Goal: Communication & Community: Share content

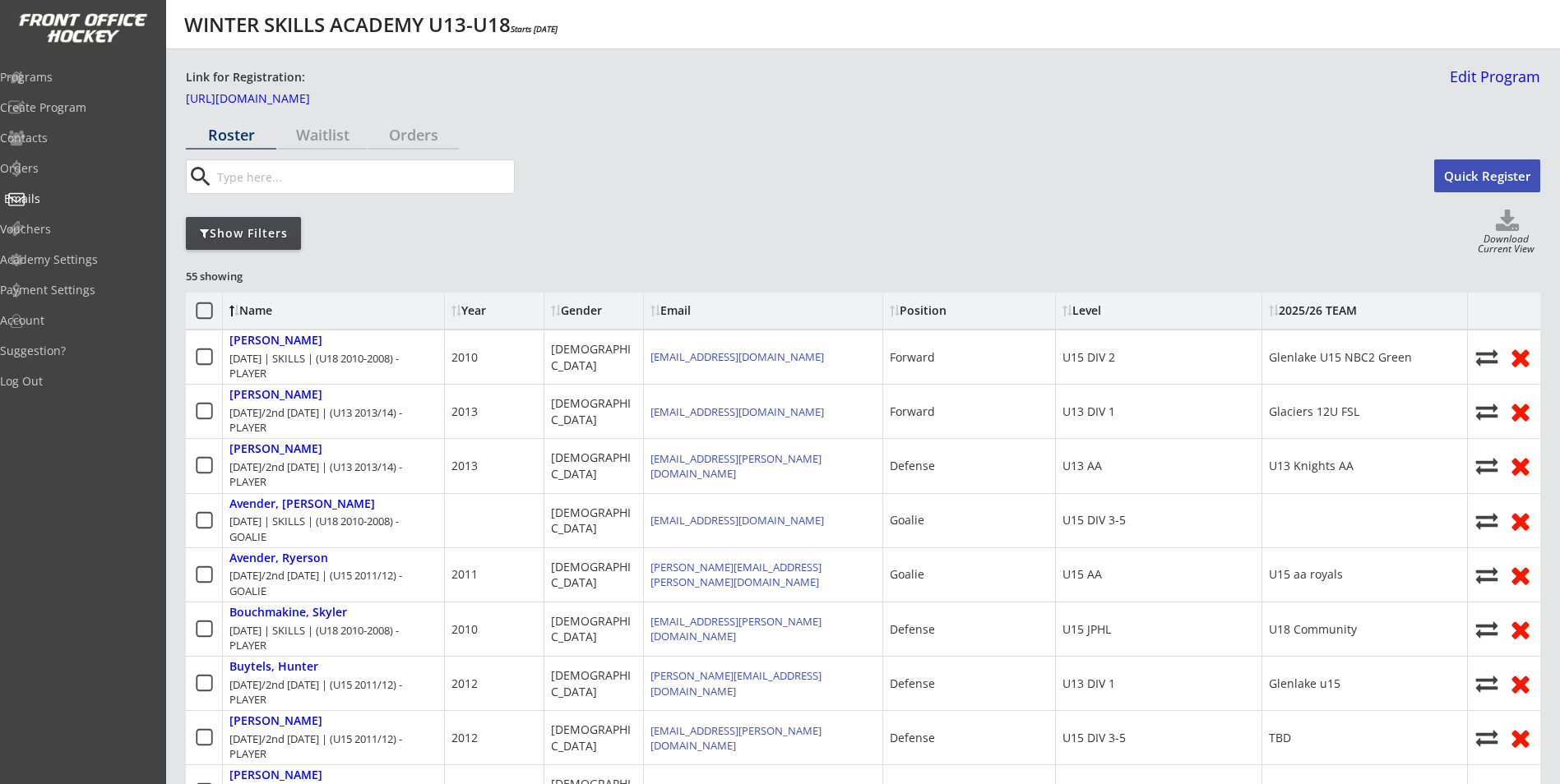
click at [64, 204] on div "Emails" at bounding box center [77, 199] width 148 height 12
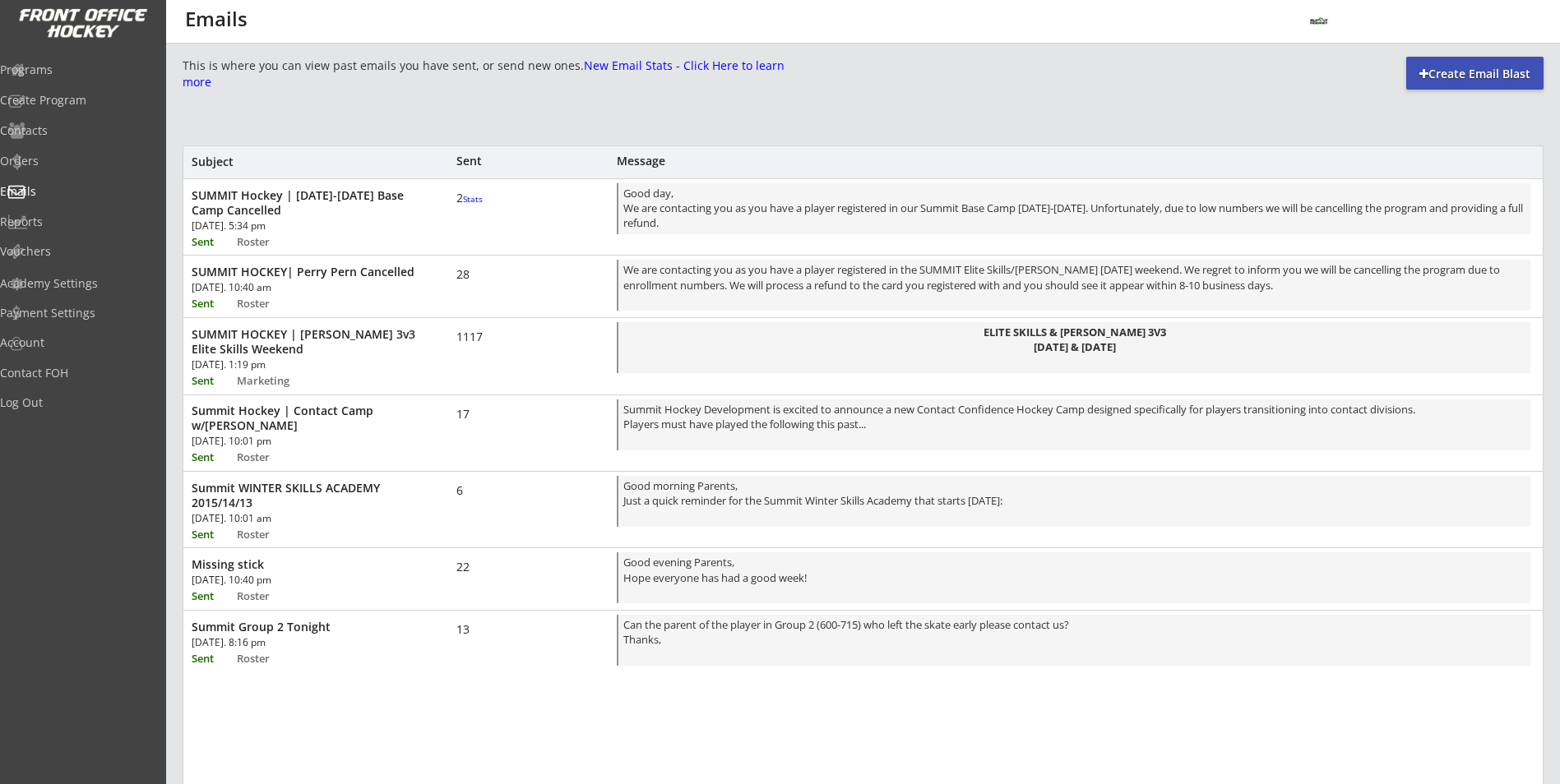
click at [1412, 74] on div "Create Email Blast" at bounding box center [1475, 74] width 137 height 17
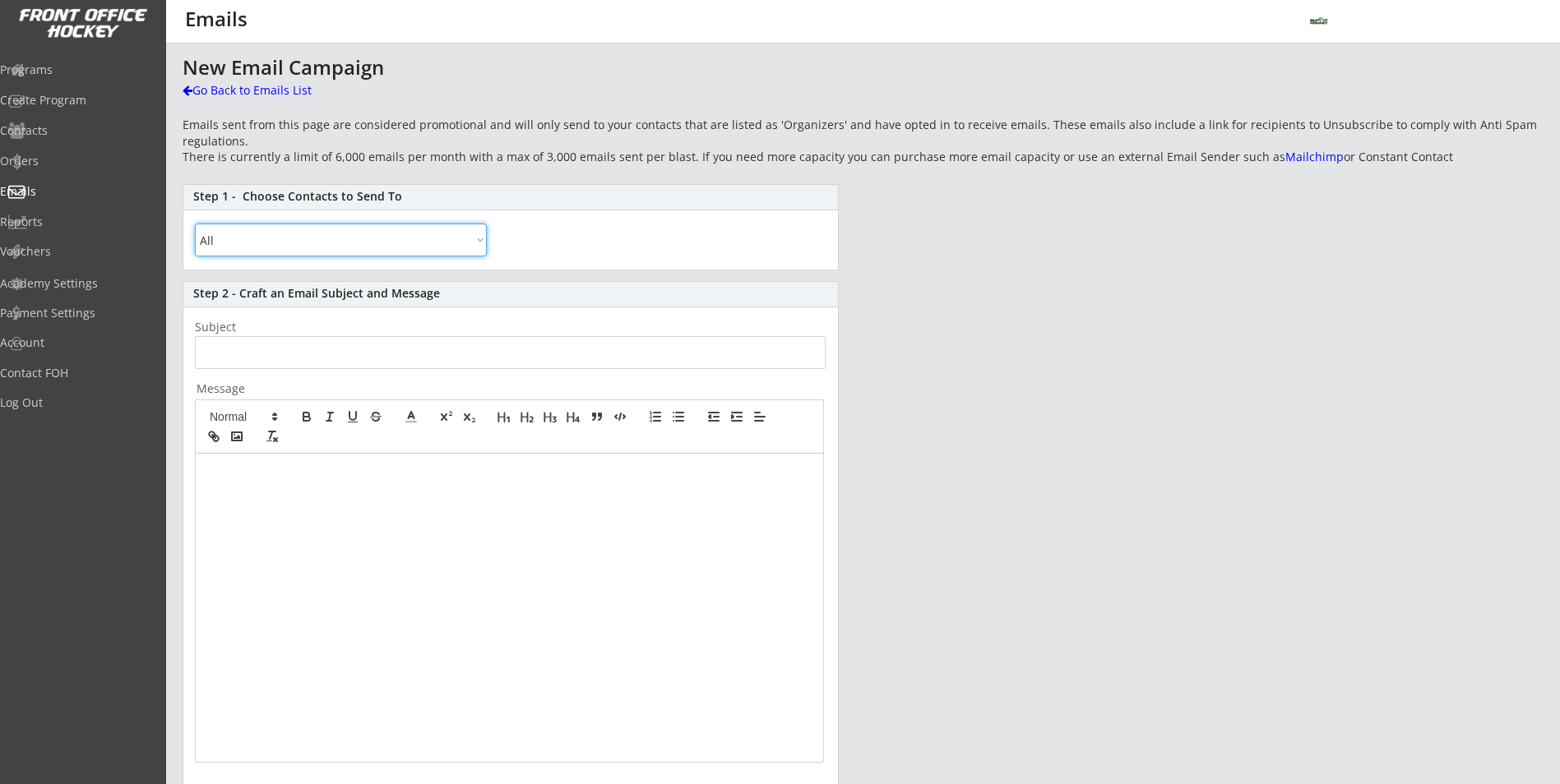
click at [480, 238] on select "All By Specific Programs Within Birth Year Range" at bounding box center [341, 240] width 292 height 33
select select ""Within Birth Year Range""
click at [195, 223] on select "All By Specific Programs Within Birth Year Range" at bounding box center [341, 240] width 292 height 33
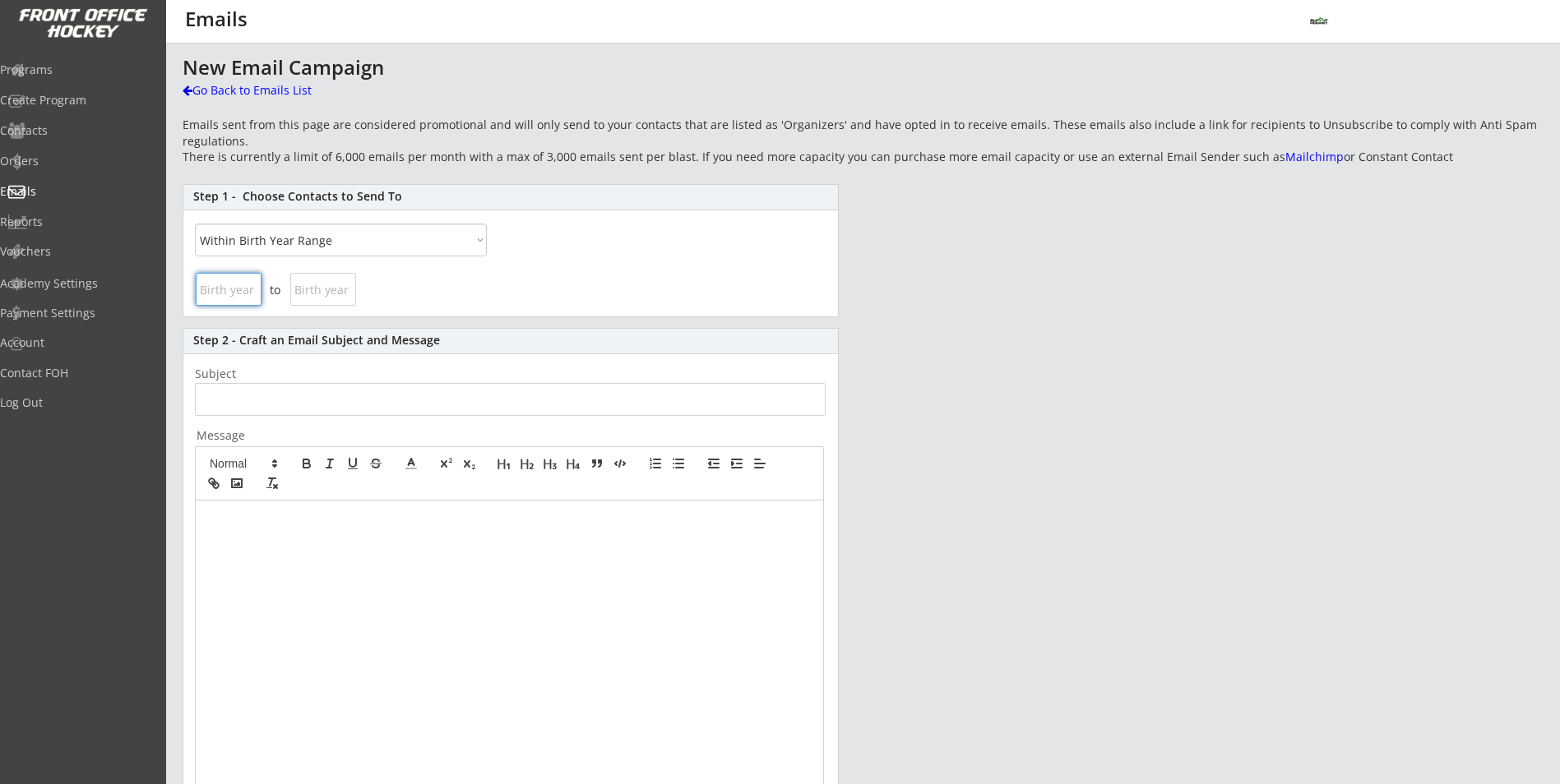
click at [260, 291] on input "input" at bounding box center [228, 289] width 66 height 33
type input "2012"
click at [324, 285] on input "input" at bounding box center [323, 289] width 66 height 33
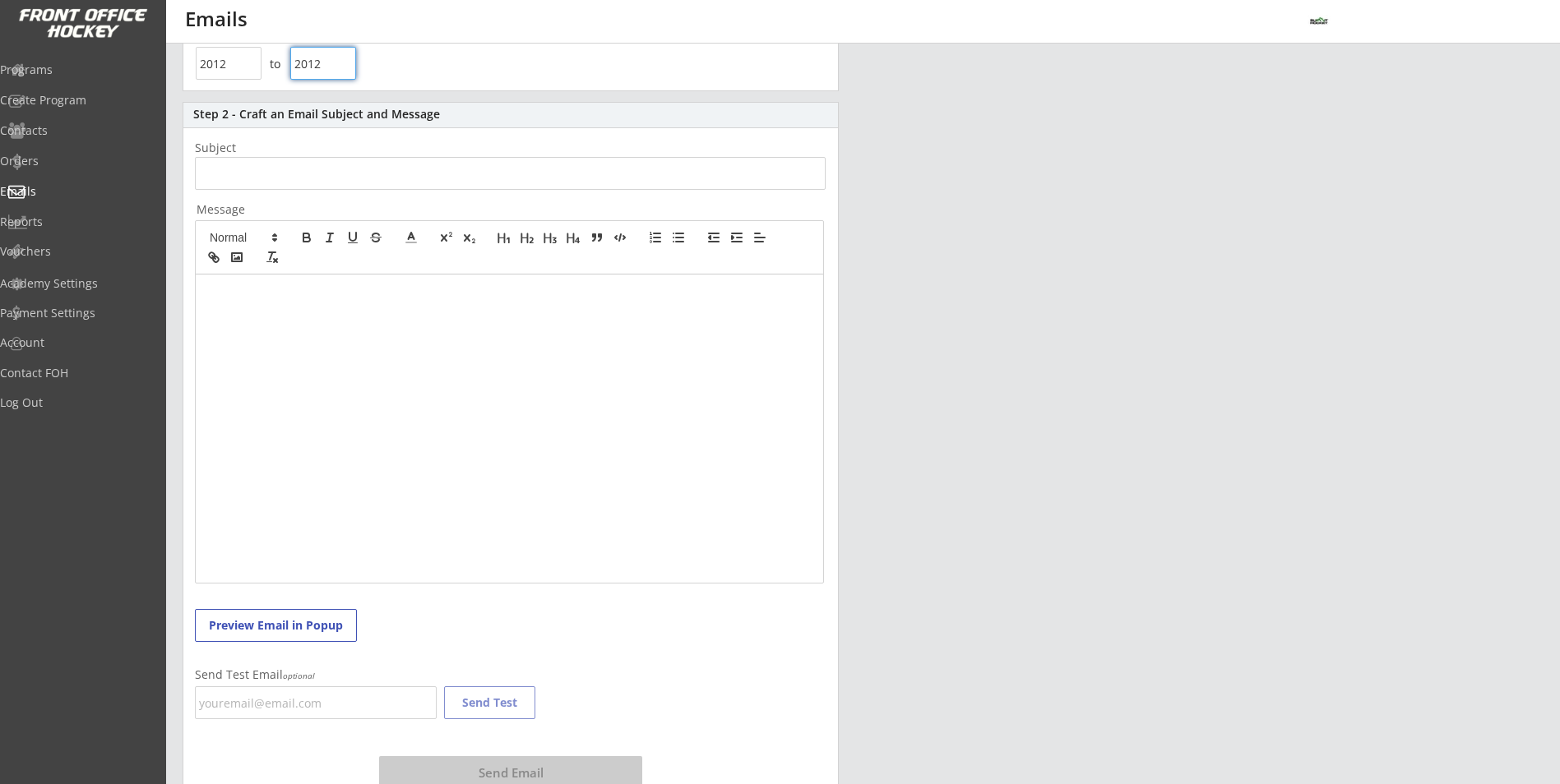
scroll to position [272, 0]
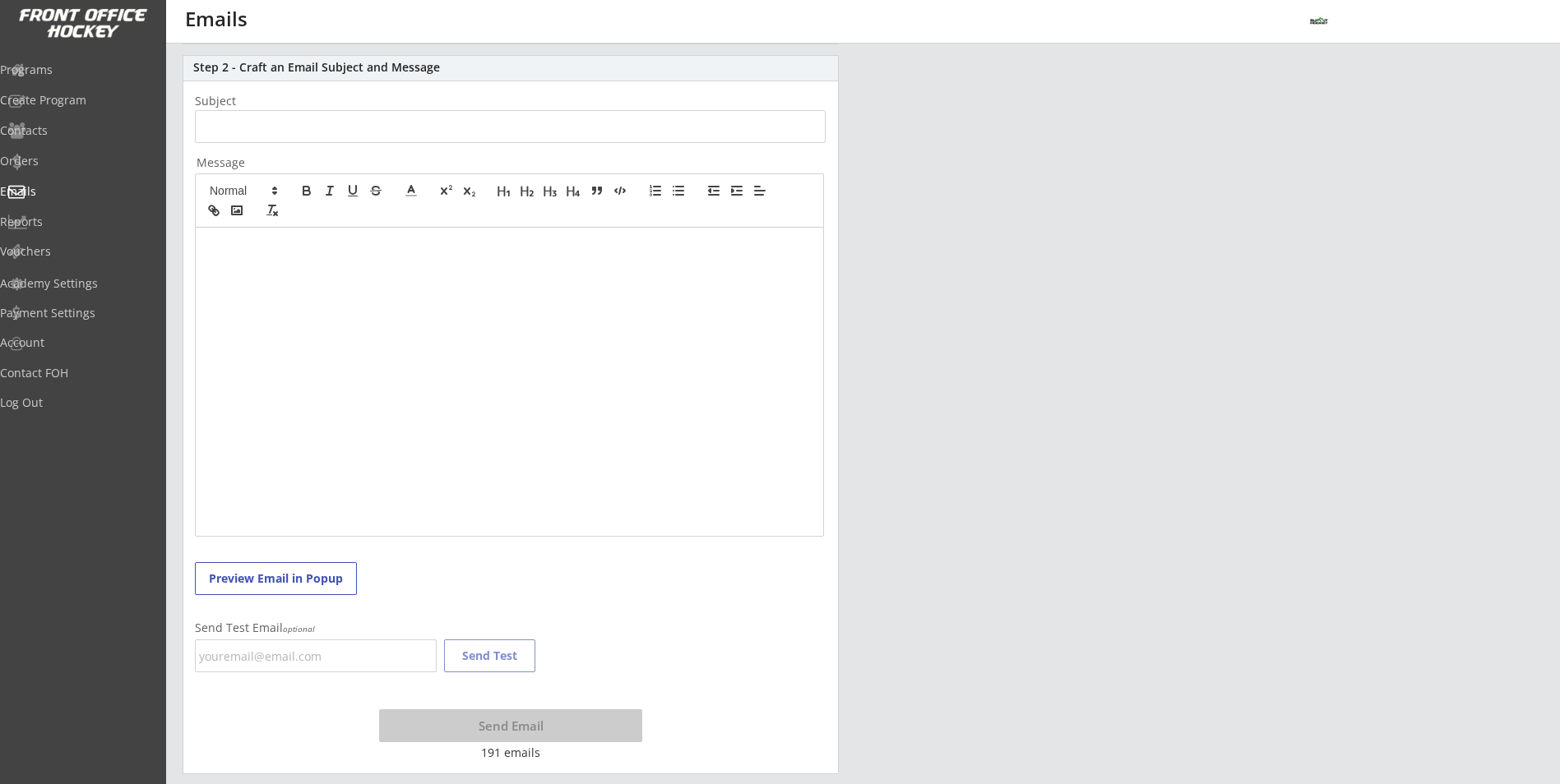
type input "2012"
click at [461, 130] on input "input" at bounding box center [510, 126] width 630 height 33
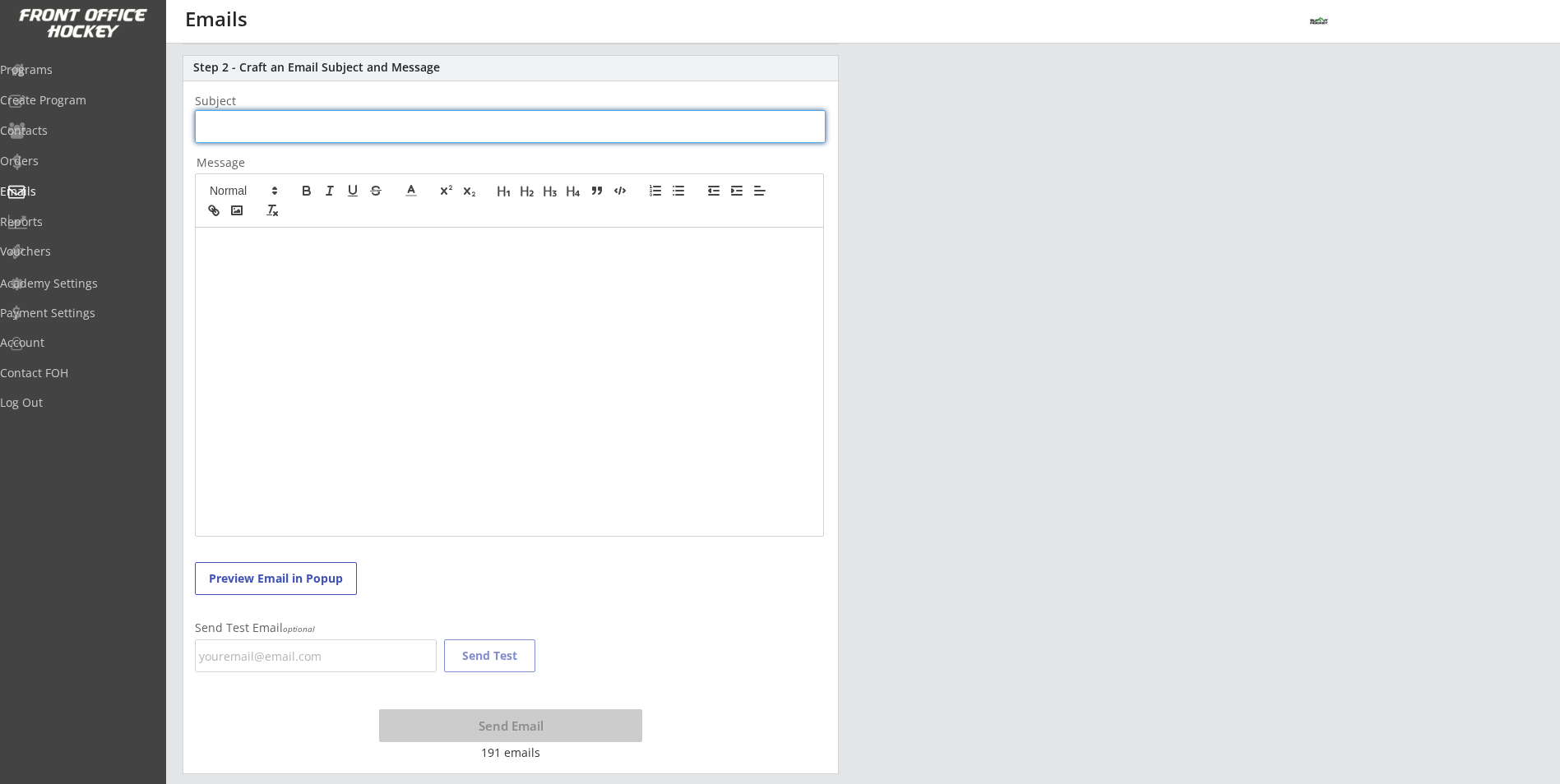
type input "s"
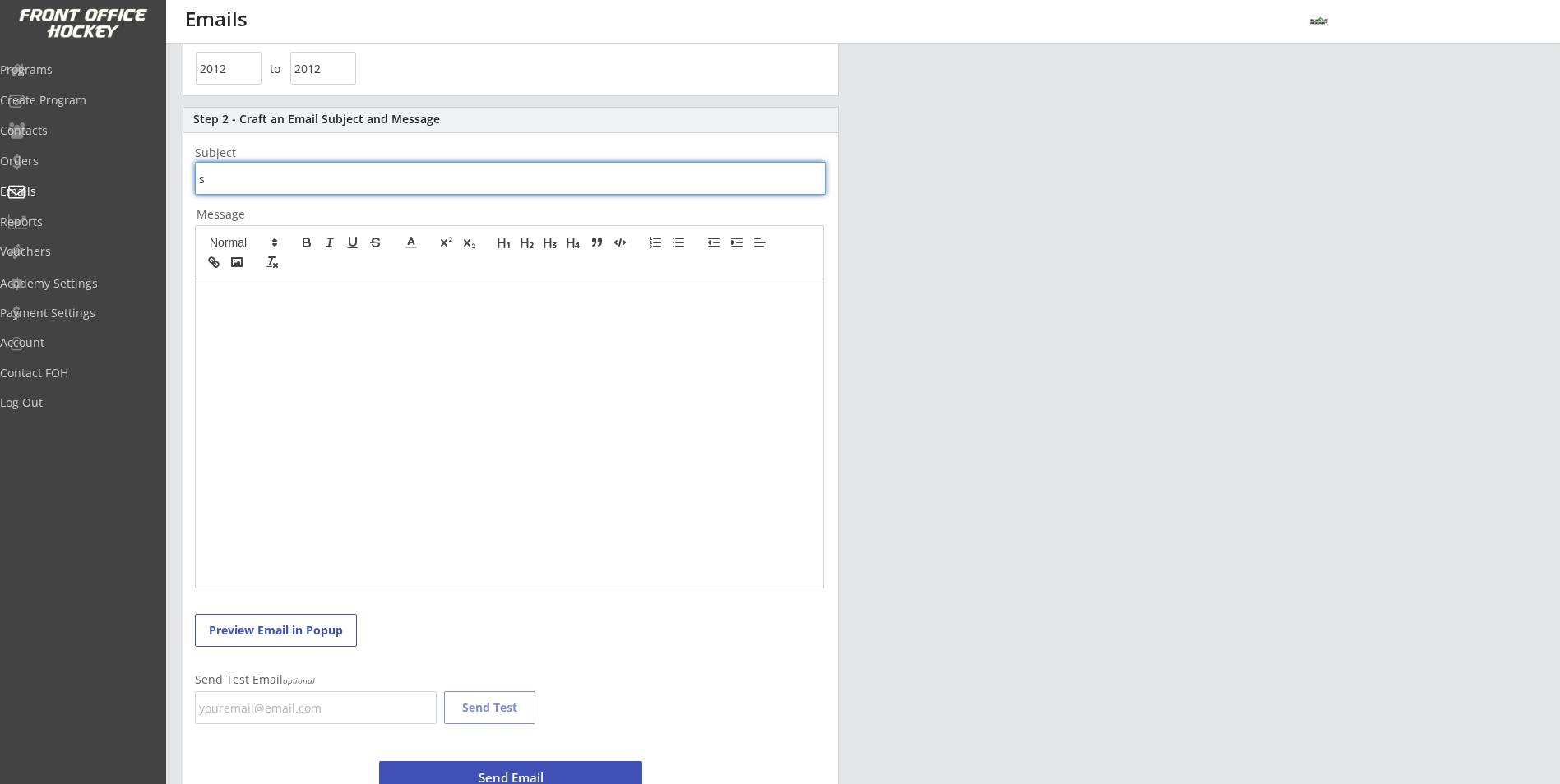
scroll to position [0, 0]
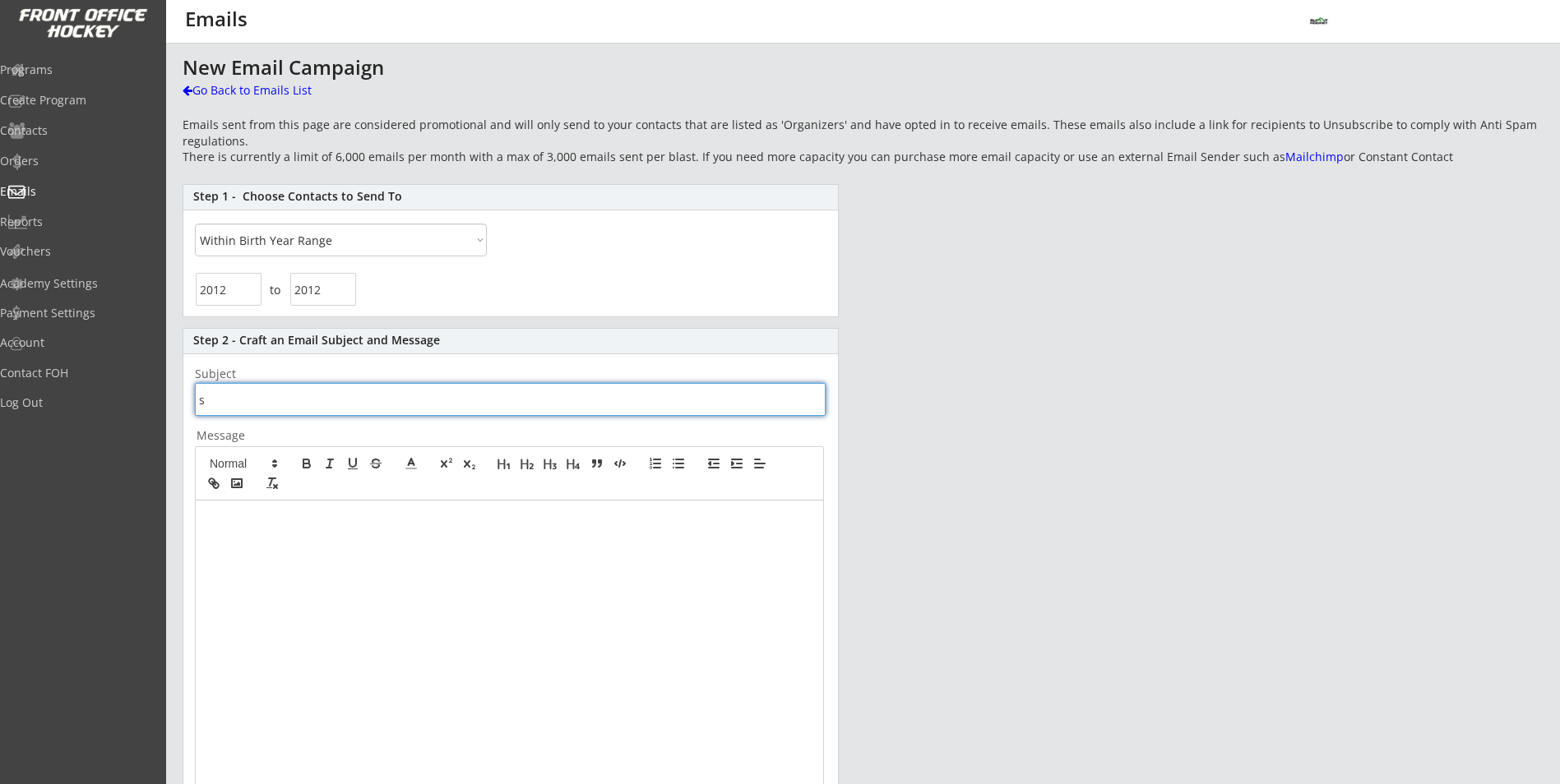
drag, startPoint x: 217, startPoint y: 398, endPoint x: 179, endPoint y: 392, distance: 38.5
click at [181, 398] on div "This is where you can view past emails you have sent, or send new ones. New Ema…" at bounding box center [863, 552] width 1394 height 991
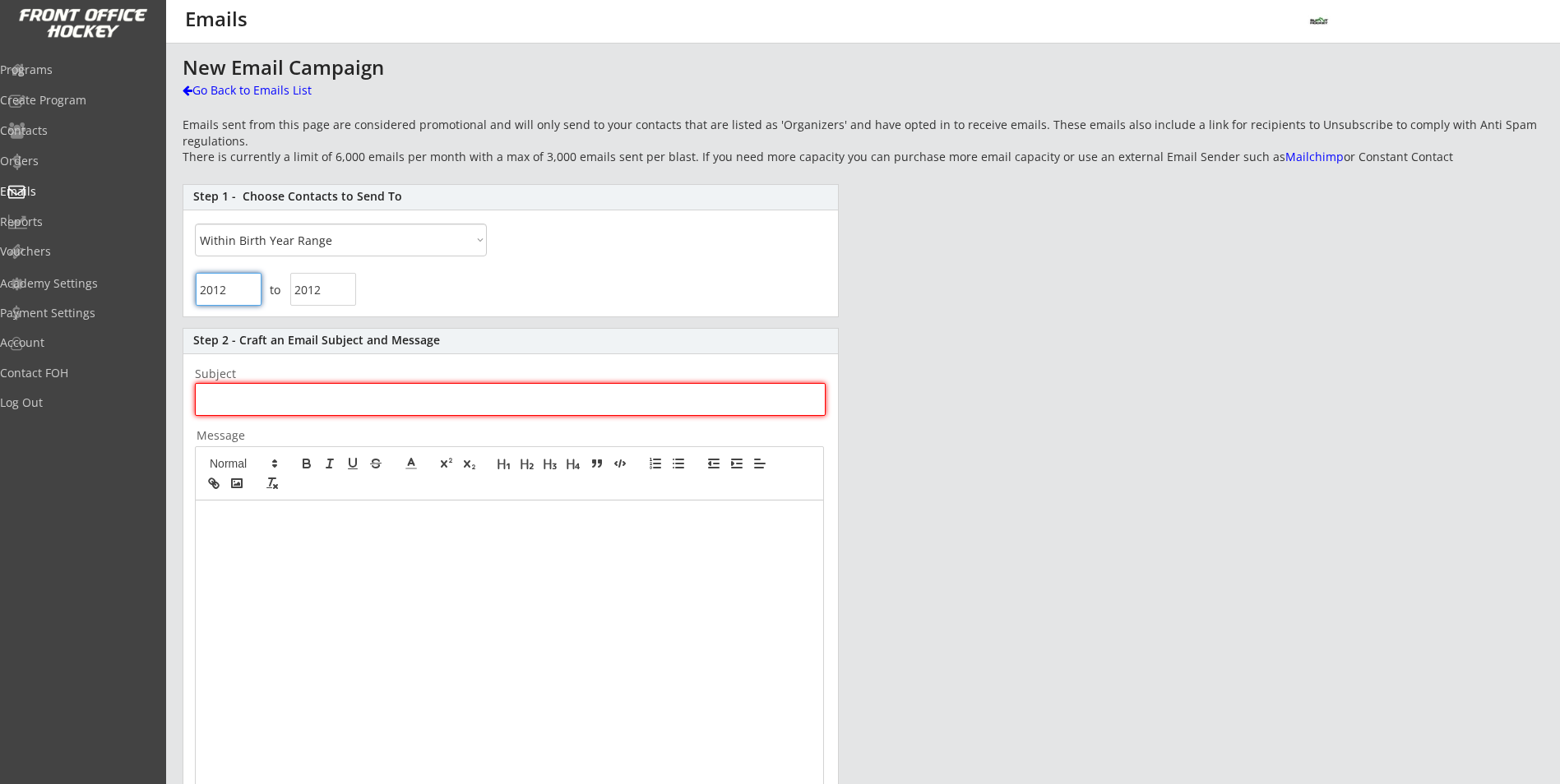
drag, startPoint x: 230, startPoint y: 290, endPoint x: 186, endPoint y: 293, distance: 44.1
click at [186, 293] on div "to" at bounding box center [511, 292] width 655 height 47
type input "2008"
click at [333, 283] on input "input" at bounding box center [323, 289] width 66 height 33
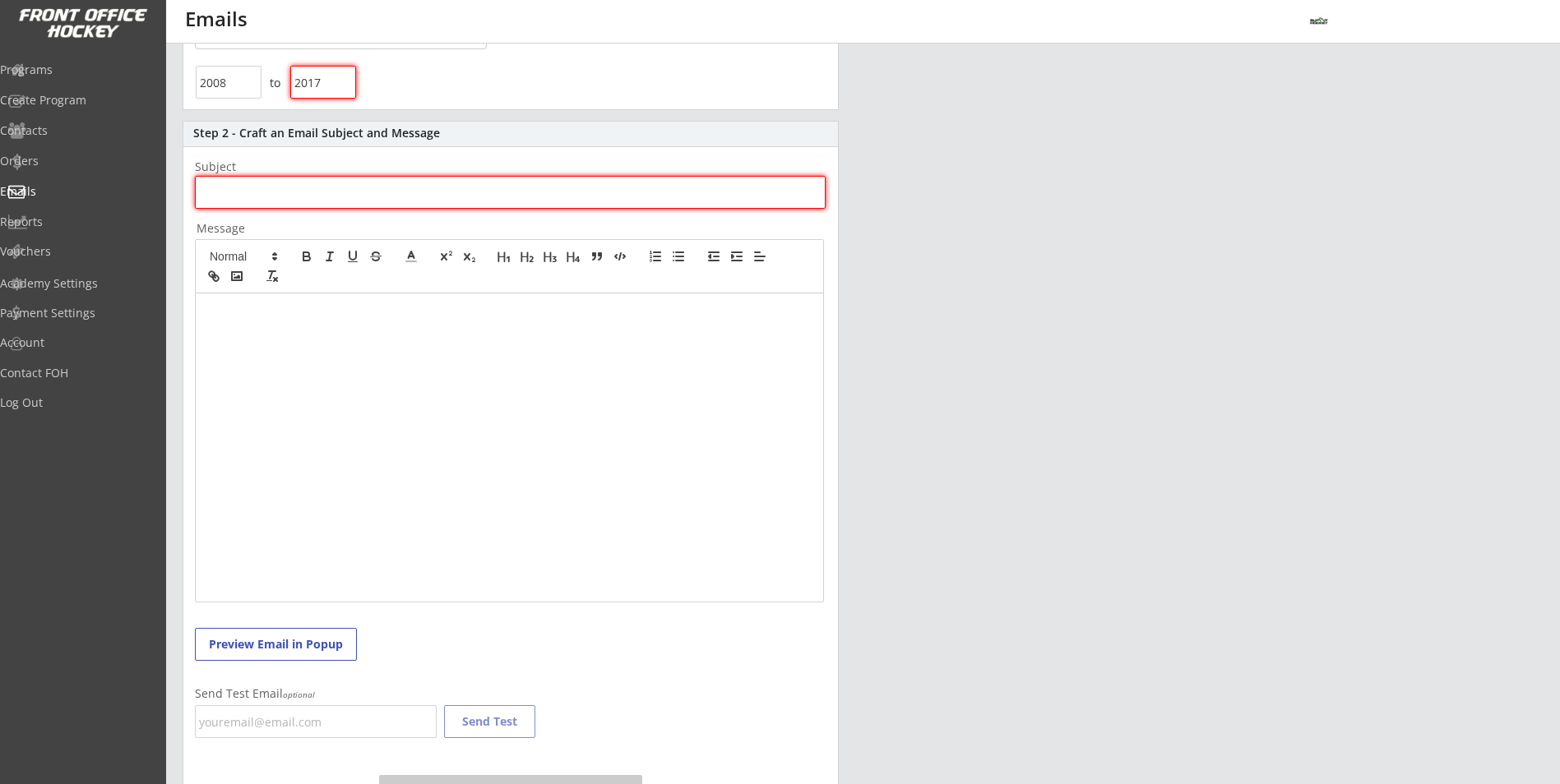
scroll to position [272, 0]
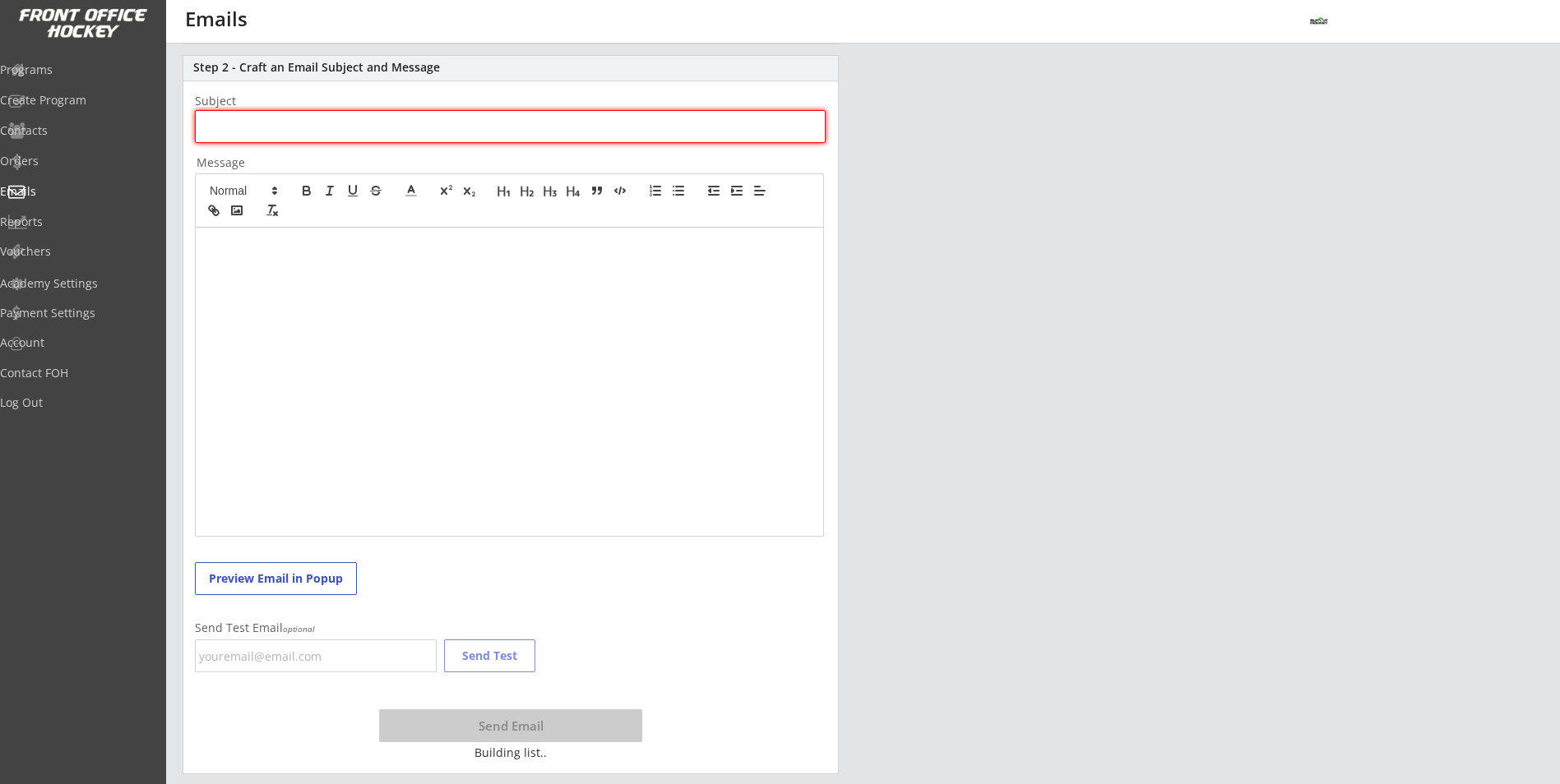
type input "2017"
click at [808, 366] on div at bounding box center [510, 381] width 628 height 308
click at [341, 250] on p at bounding box center [509, 244] width 603 height 15
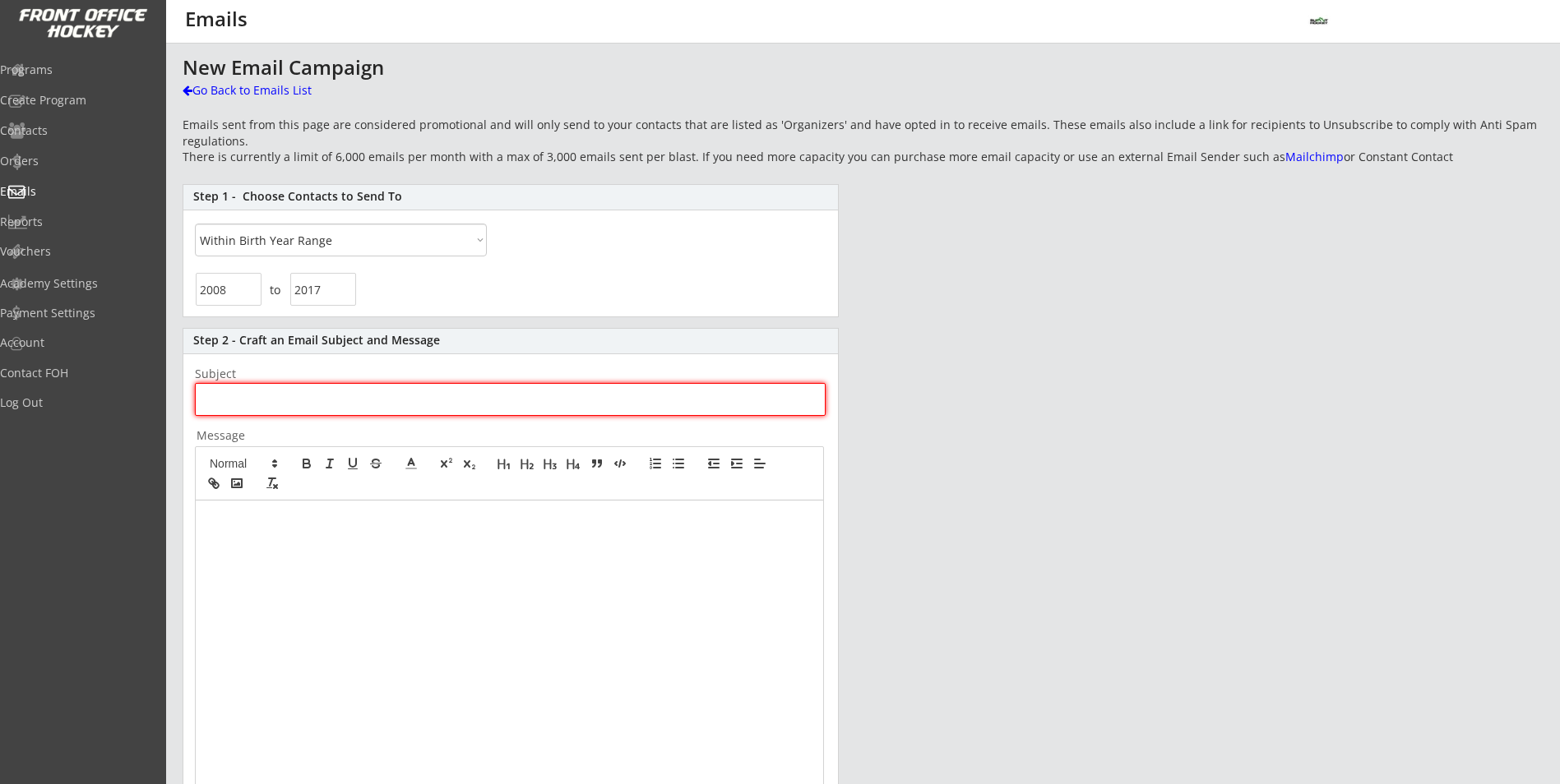
click at [247, 288] on input "input" at bounding box center [228, 289] width 66 height 33
drag, startPoint x: 201, startPoint y: 292, endPoint x: 105, endPoint y: 291, distance: 96.0
click at [110, 295] on body "This is where you can view past emails you have sent, or send new ones. New Ema…" at bounding box center [780, 392] width 1560 height 784
click at [344, 294] on input "input" at bounding box center [323, 289] width 66 height 33
type input "2"
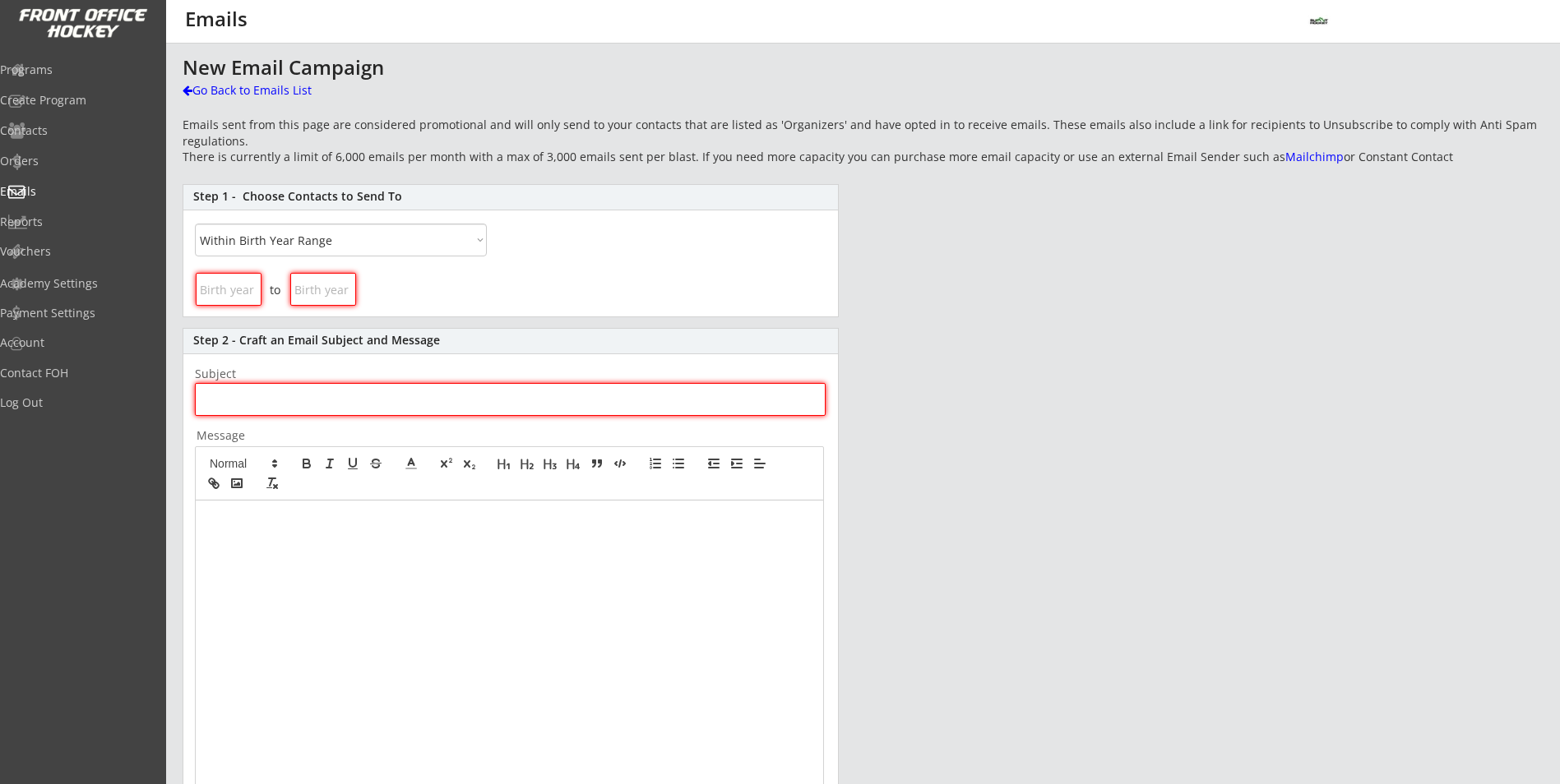
drag, startPoint x: 1173, startPoint y: 686, endPoint x: 964, endPoint y: 486, distance: 289.3
click at [1179, 672] on div "New Email Campaign Go Back to Emails List Emails sent from this page are consid…" at bounding box center [863, 552] width 1361 height 991
click at [466, 243] on select "All By Specific Programs Within Birth Year Range" at bounding box center [341, 240] width 292 height 33
click at [195, 223] on select "All By Specific Programs Within Birth Year Range" at bounding box center [341, 240] width 292 height 33
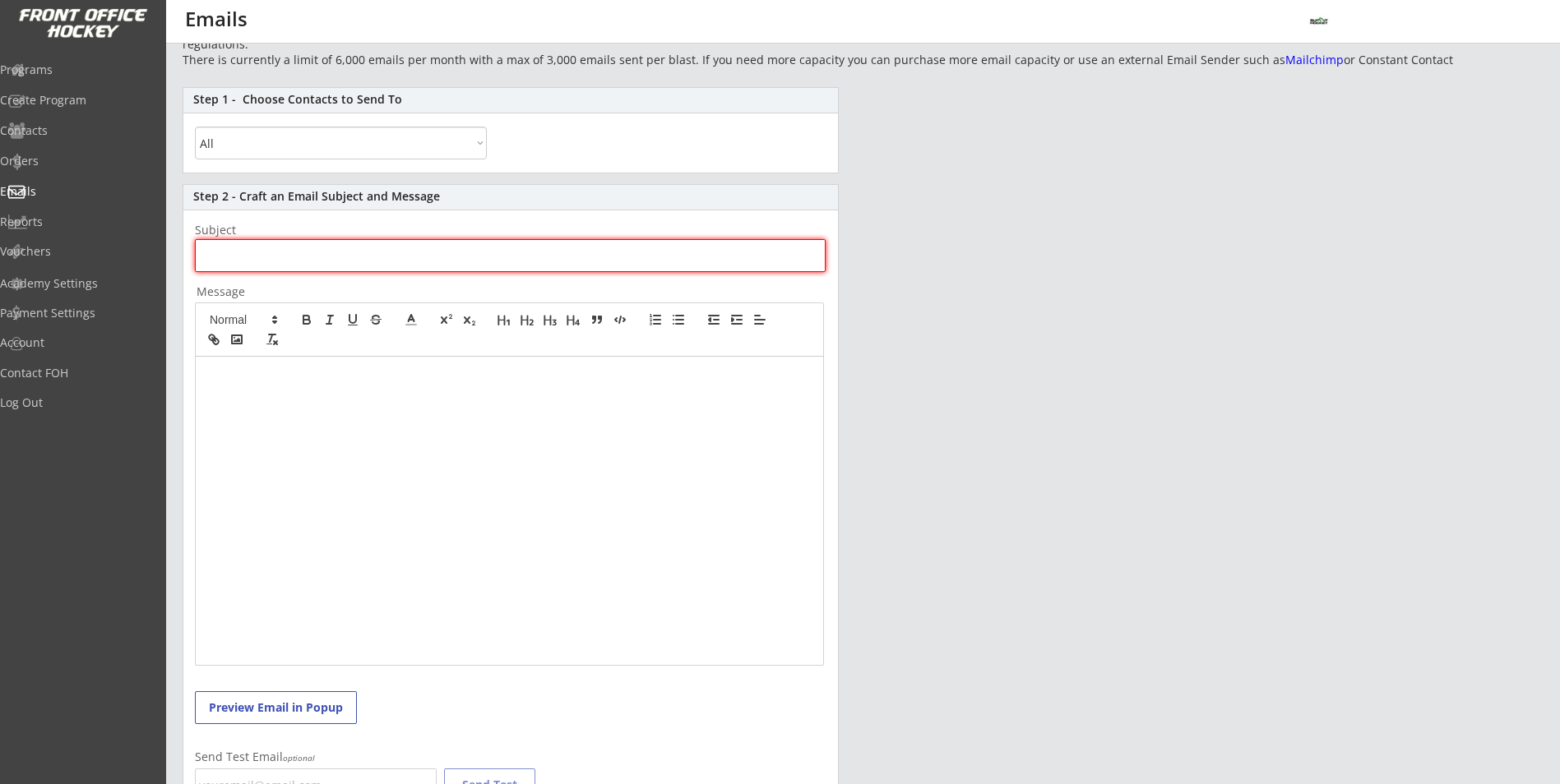
scroll to position [62, 0]
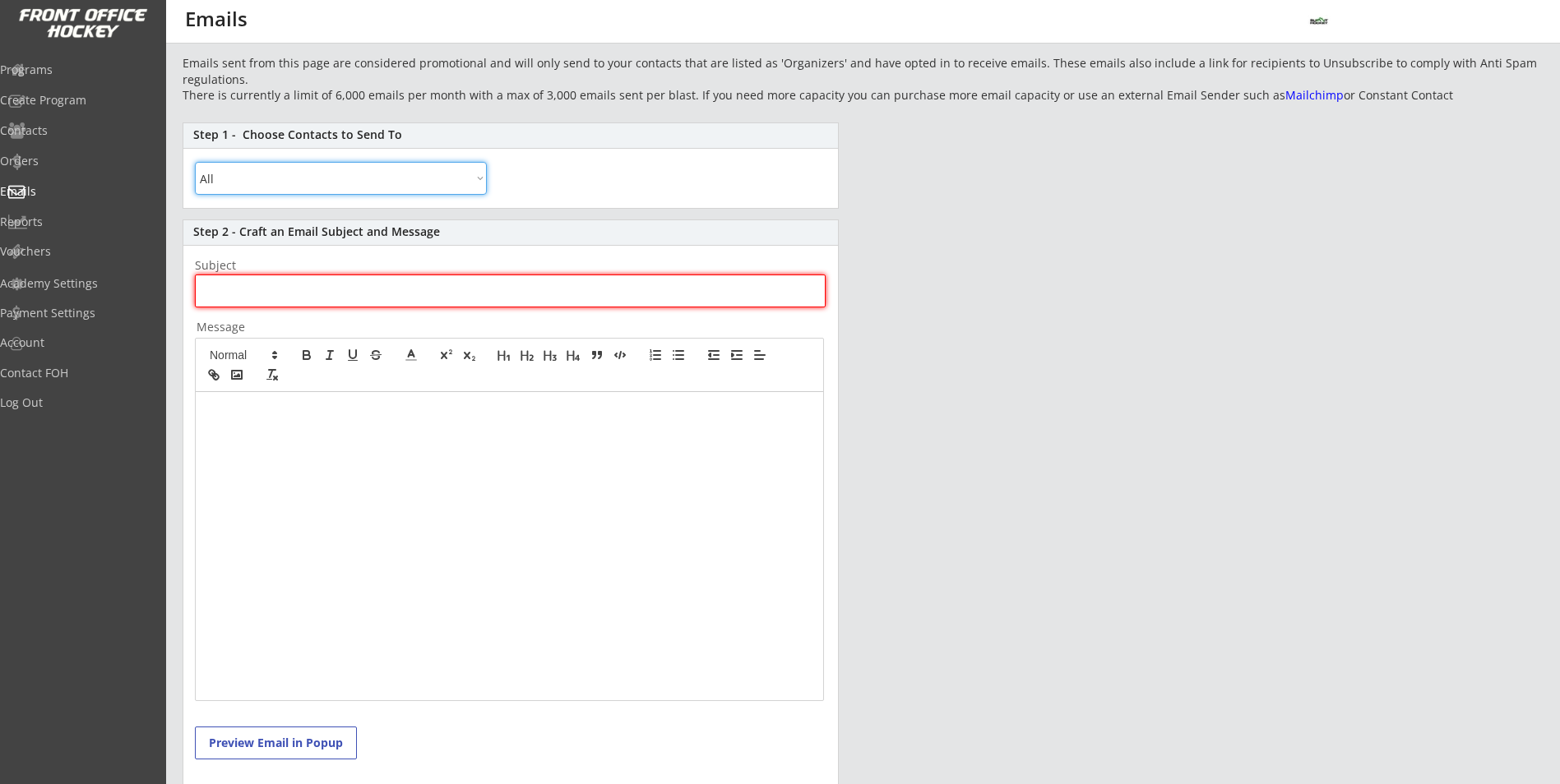
click at [483, 182] on select "All By Specific Programs Within Birth Year Range" at bounding box center [341, 178] width 292 height 33
select select ""By Specific Programs""
click at [195, 162] on select "All By Specific Programs Within Birth Year Range" at bounding box center [341, 178] width 292 height 33
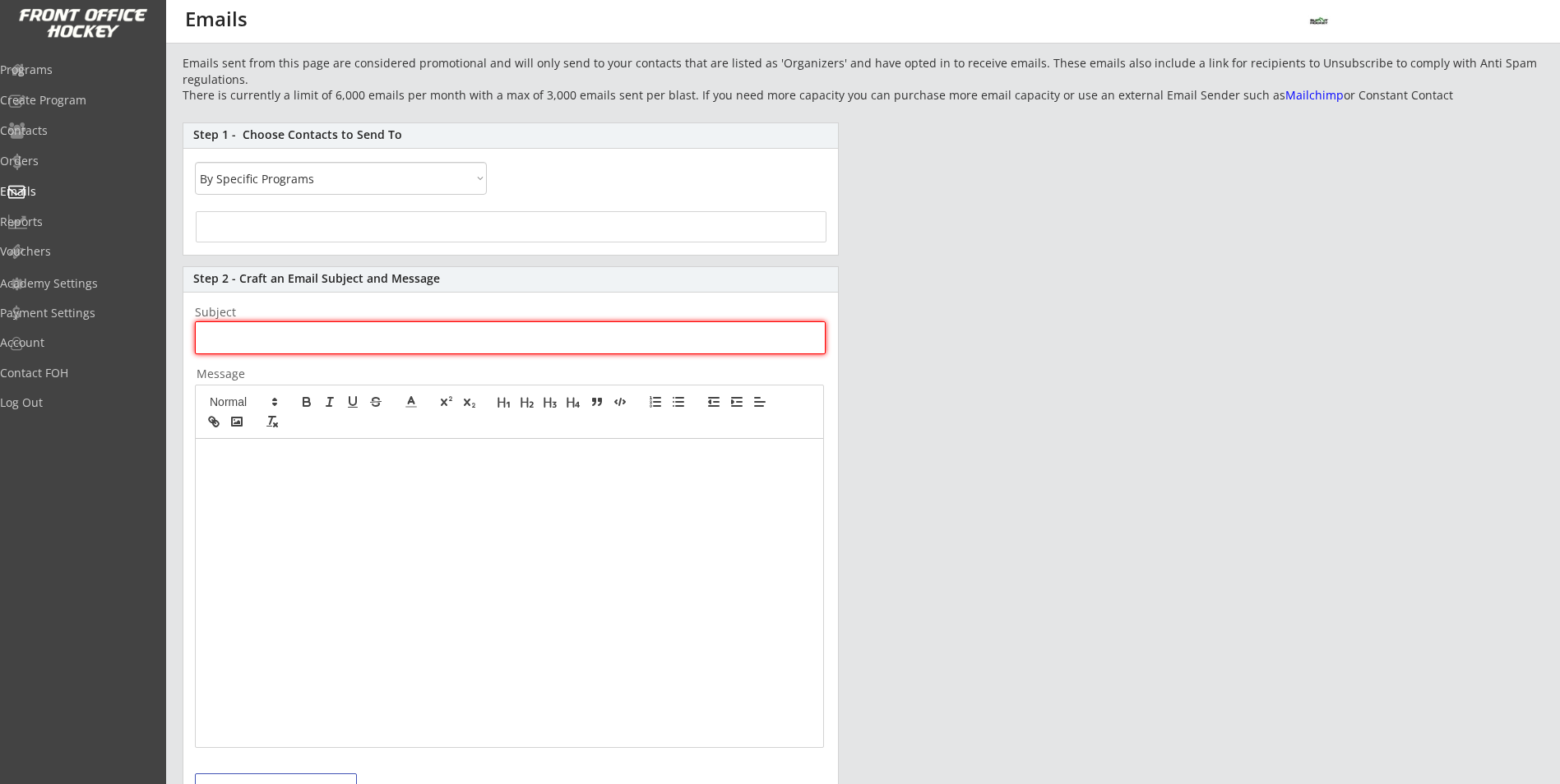
select select
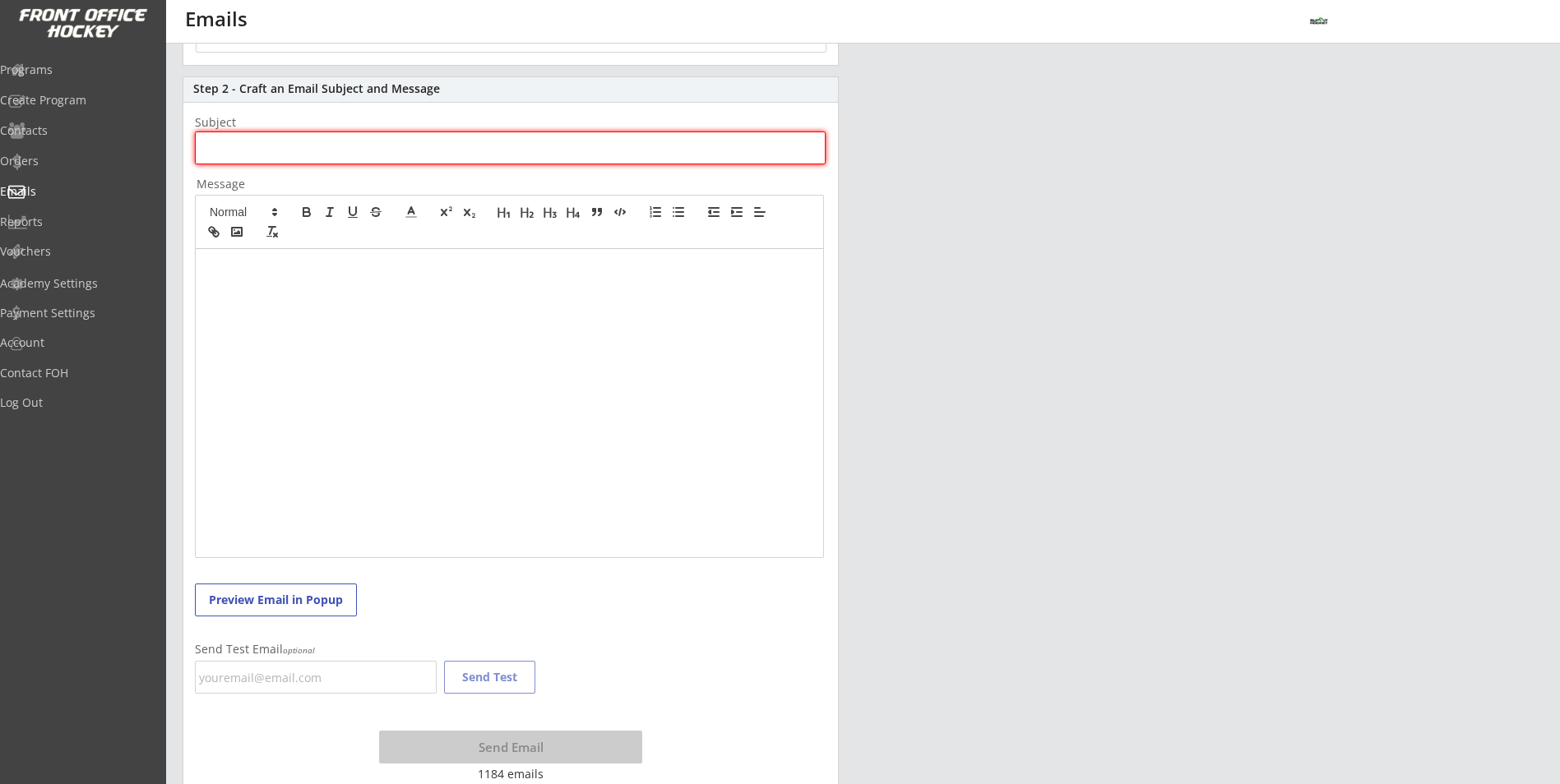
scroll to position [272, 0]
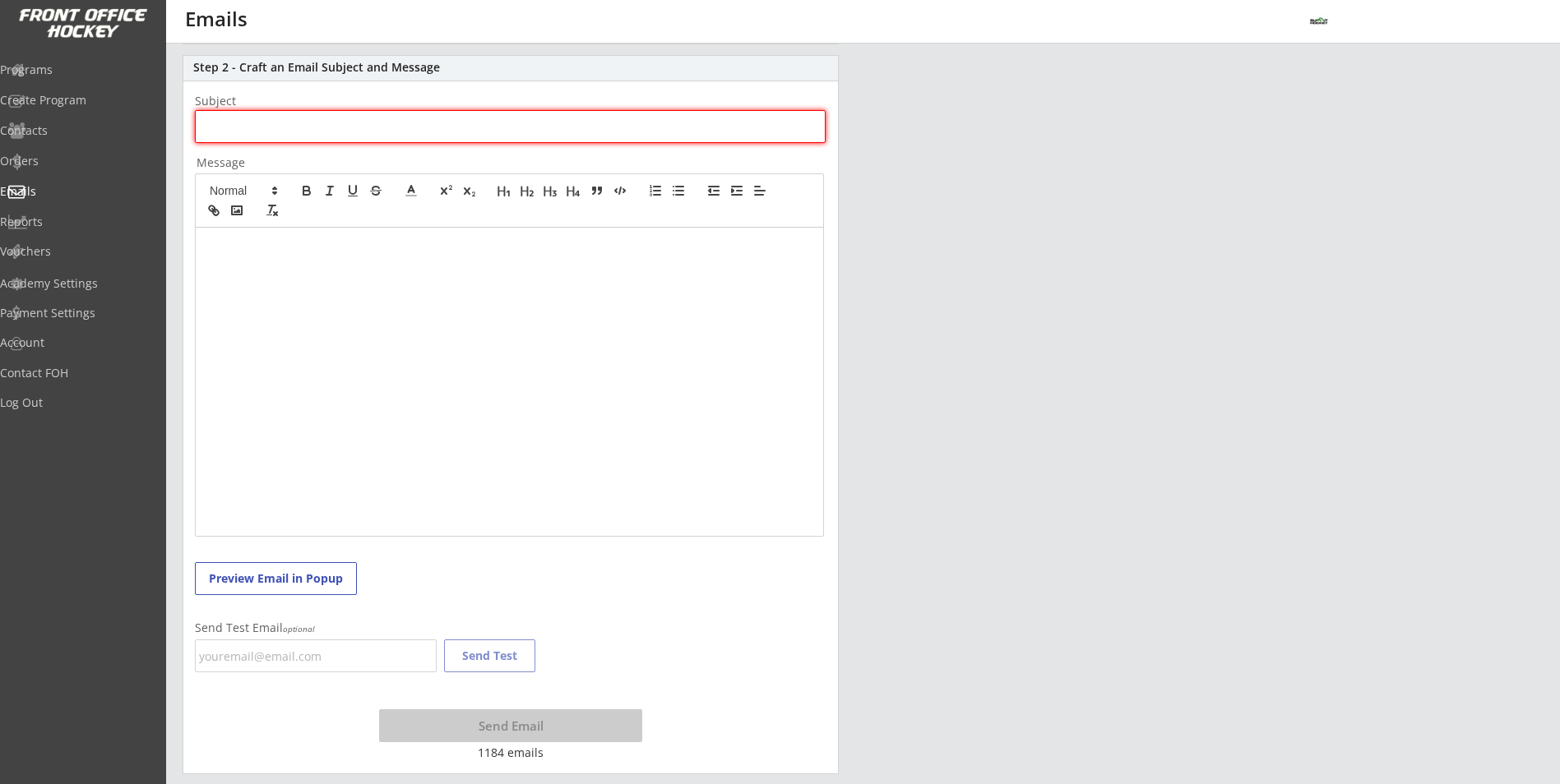
click at [610, 131] on input "input" at bounding box center [510, 126] width 630 height 33
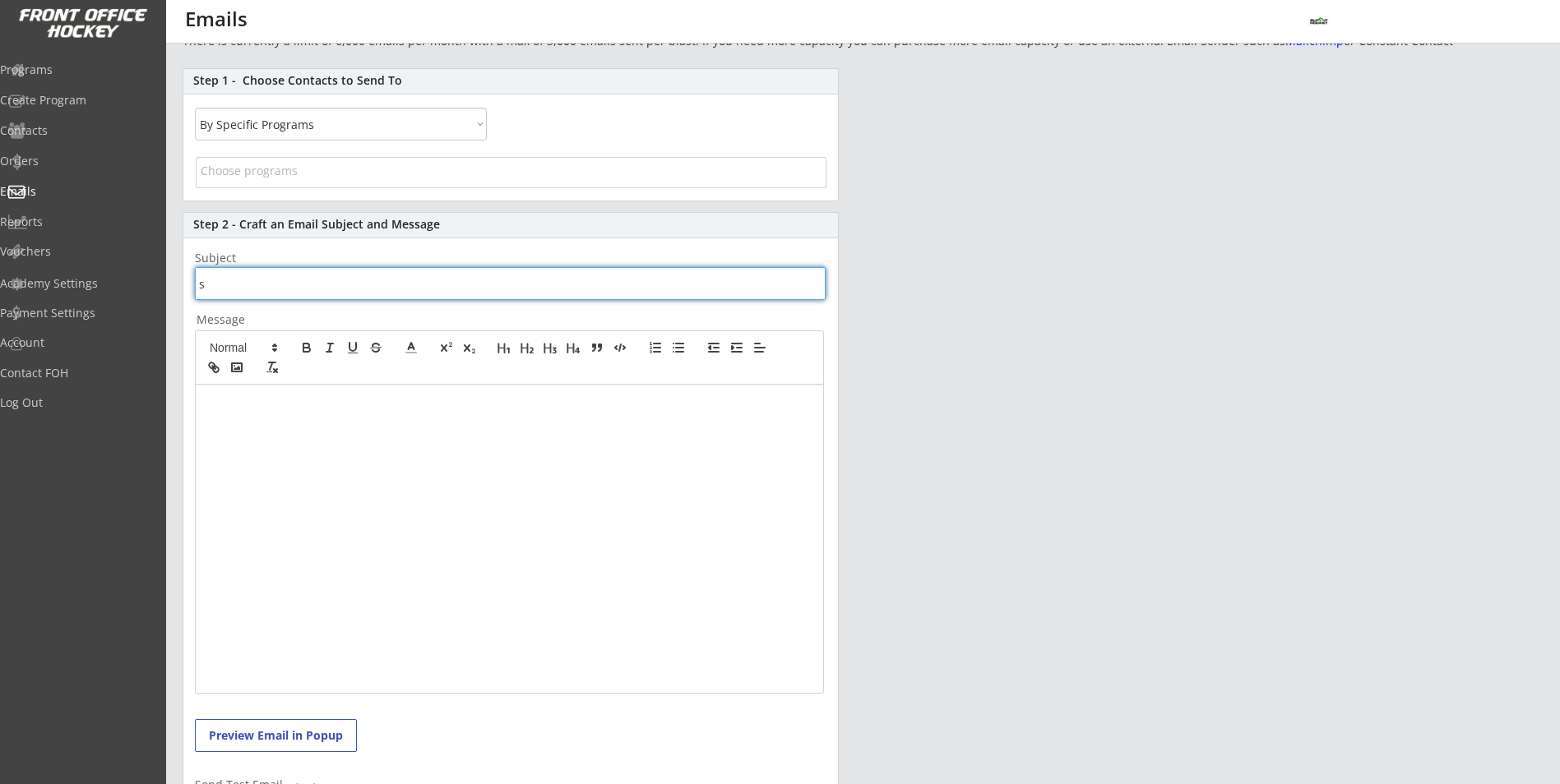
scroll to position [109, 0]
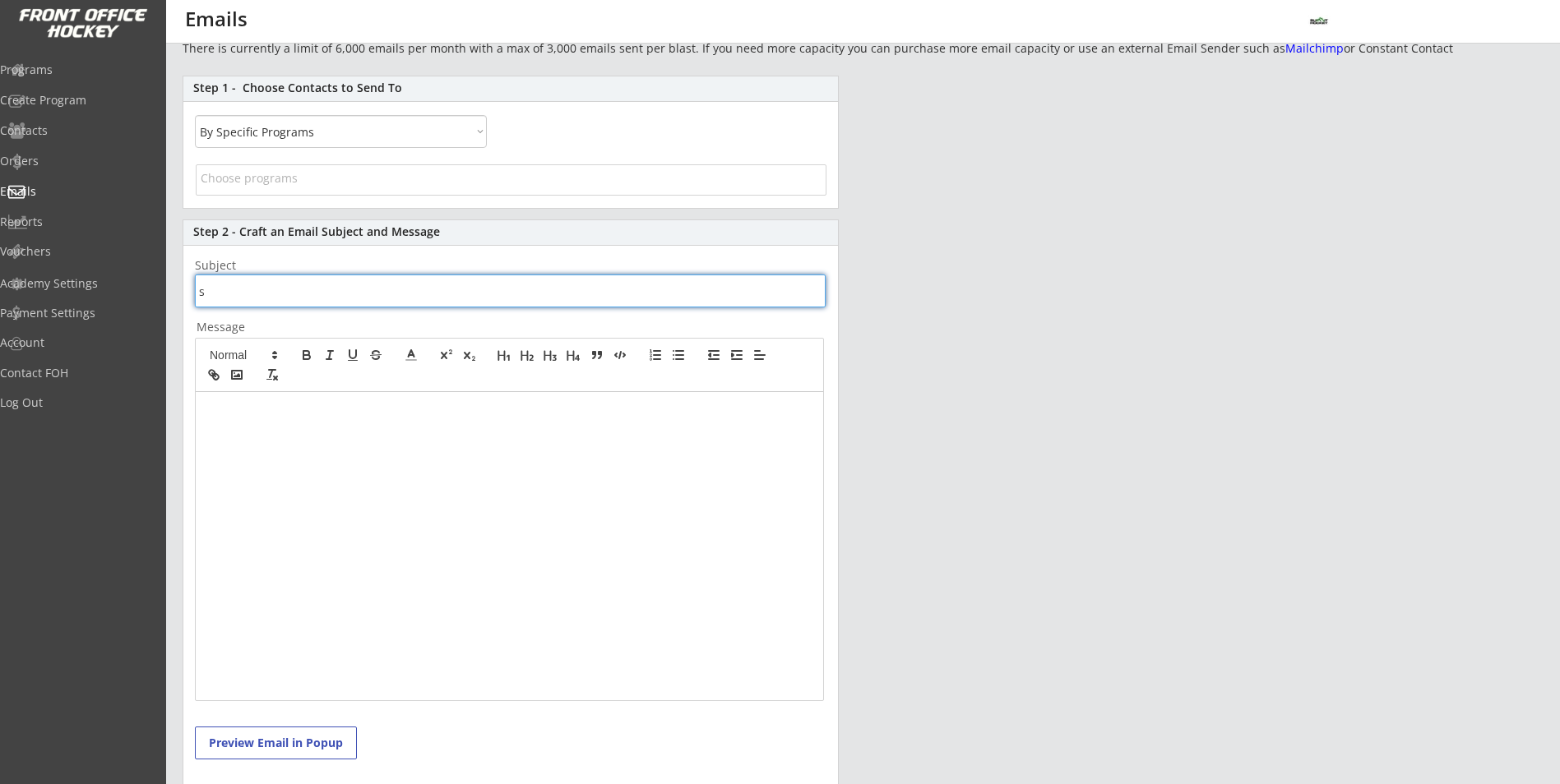
type input "s"
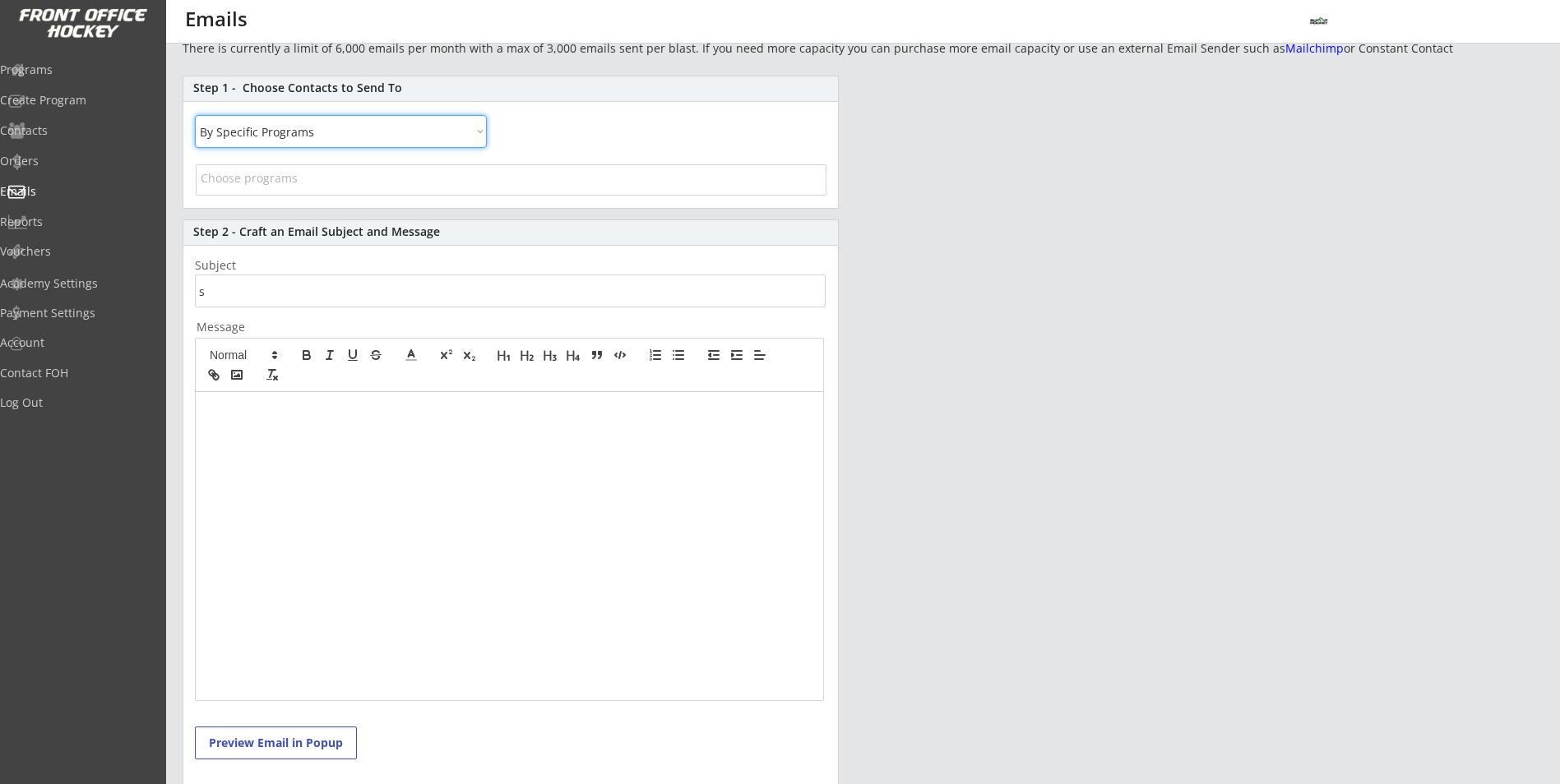
click at [483, 130] on select "All By Specific Programs Within Birth Year Range" at bounding box center [341, 131] width 292 height 33
select select ""Within Birth Year Range""
click at [195, 115] on select "All By Specific Programs Within Birth Year Range" at bounding box center [341, 131] width 292 height 33
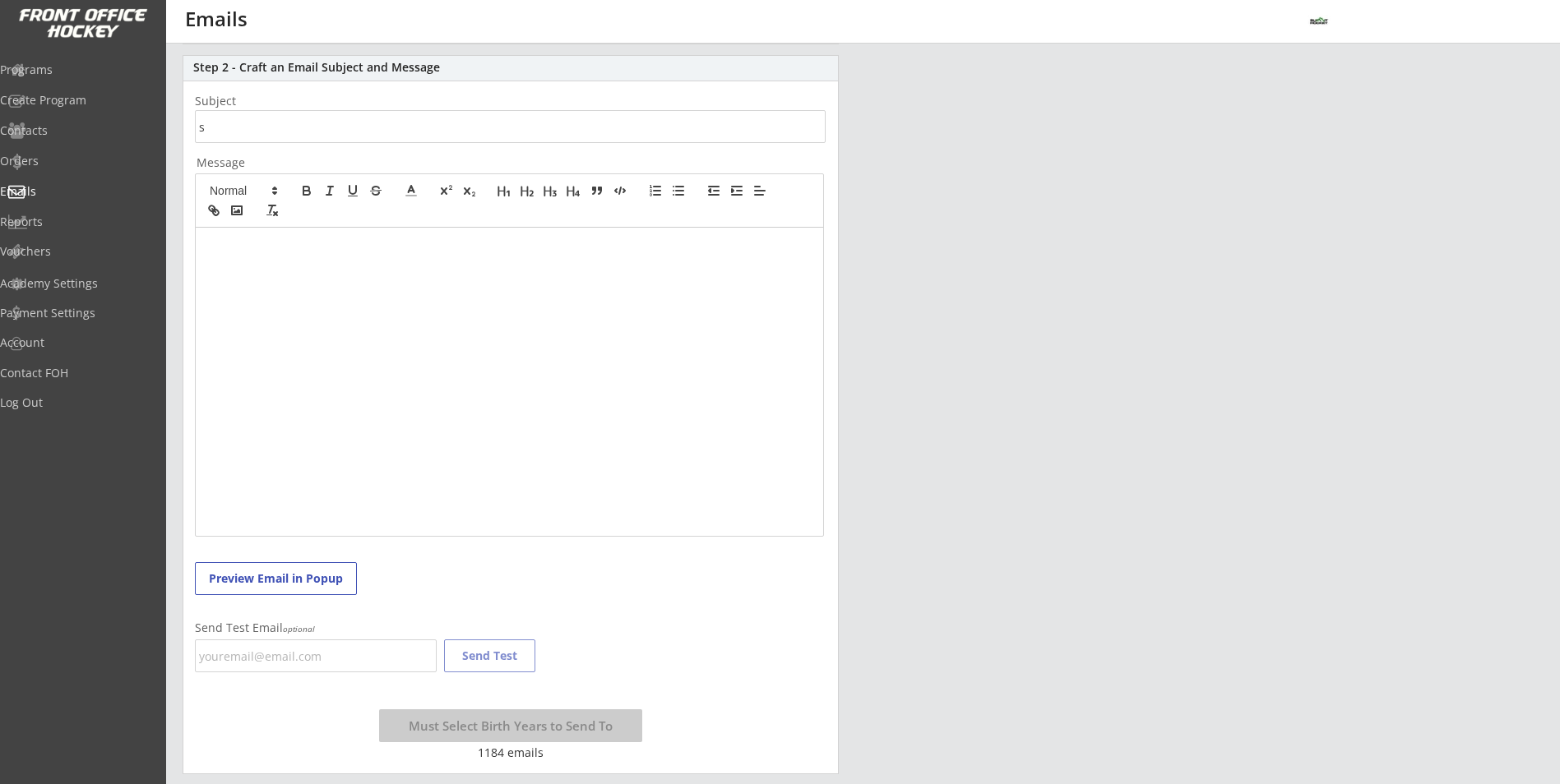
scroll to position [191, 0]
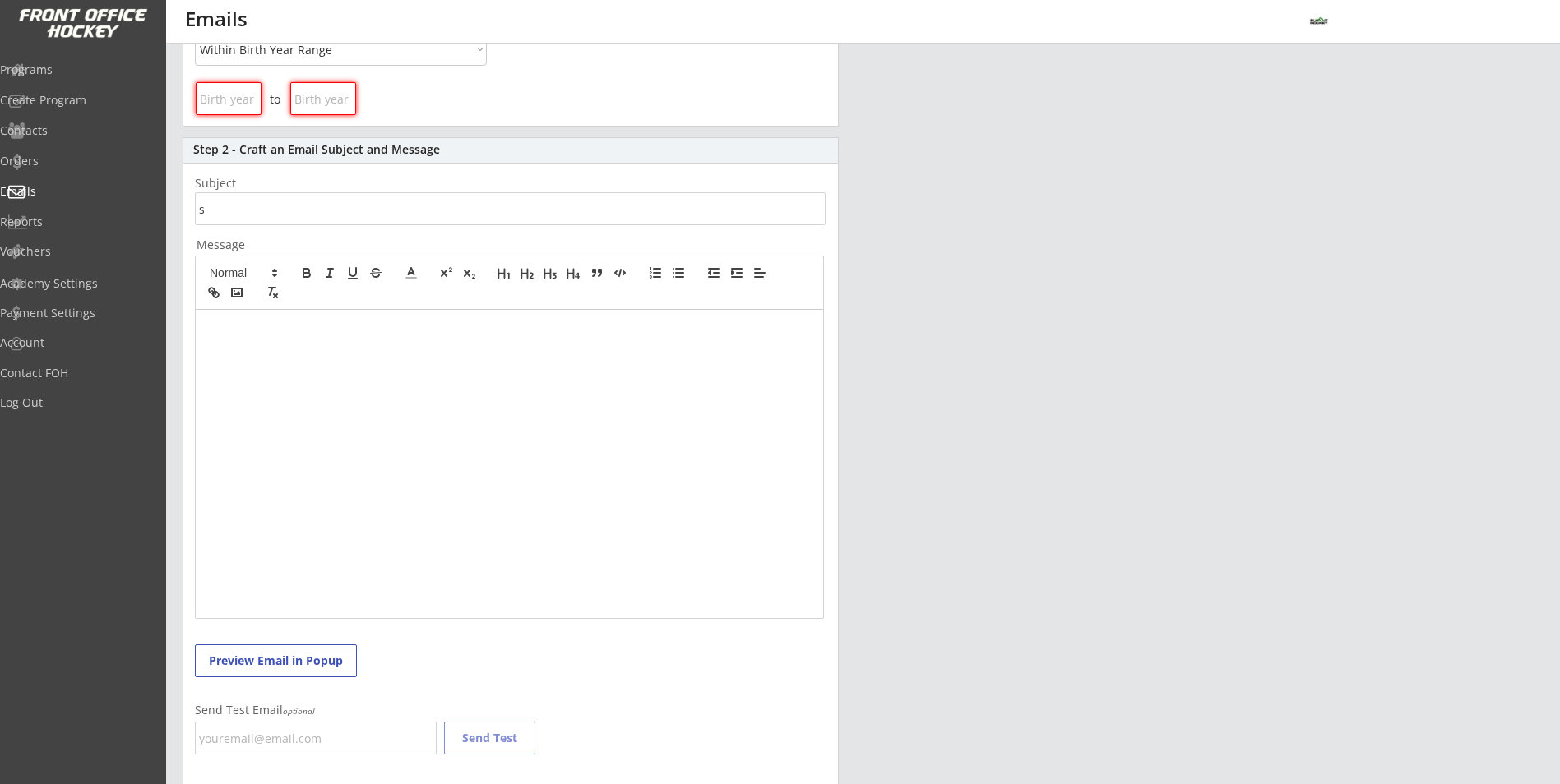
click at [242, 100] on input "input" at bounding box center [228, 99] width 66 height 33
type input "2011"
click at [326, 104] on input "input" at bounding box center [323, 99] width 66 height 33
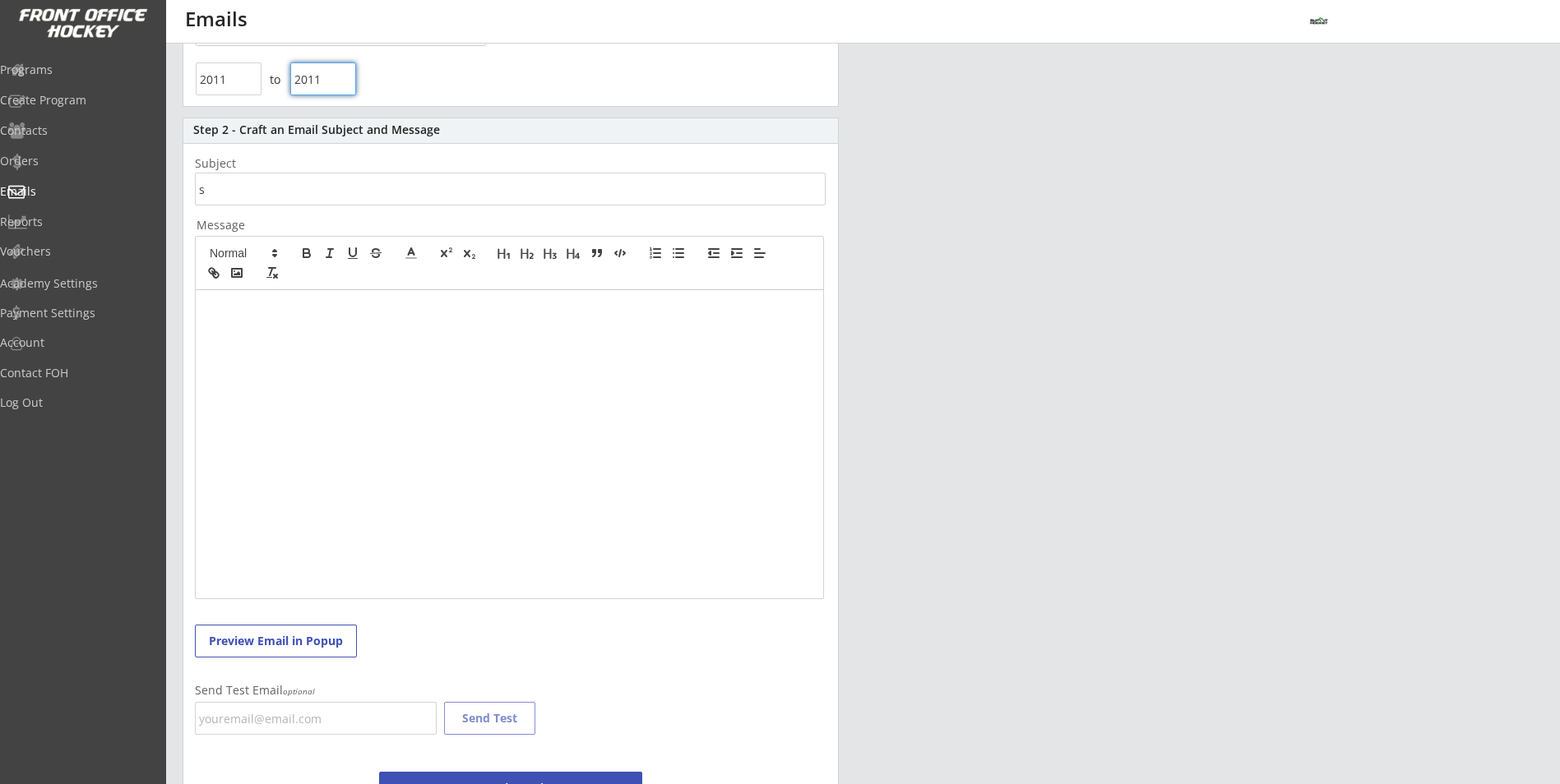
scroll to position [0, 0]
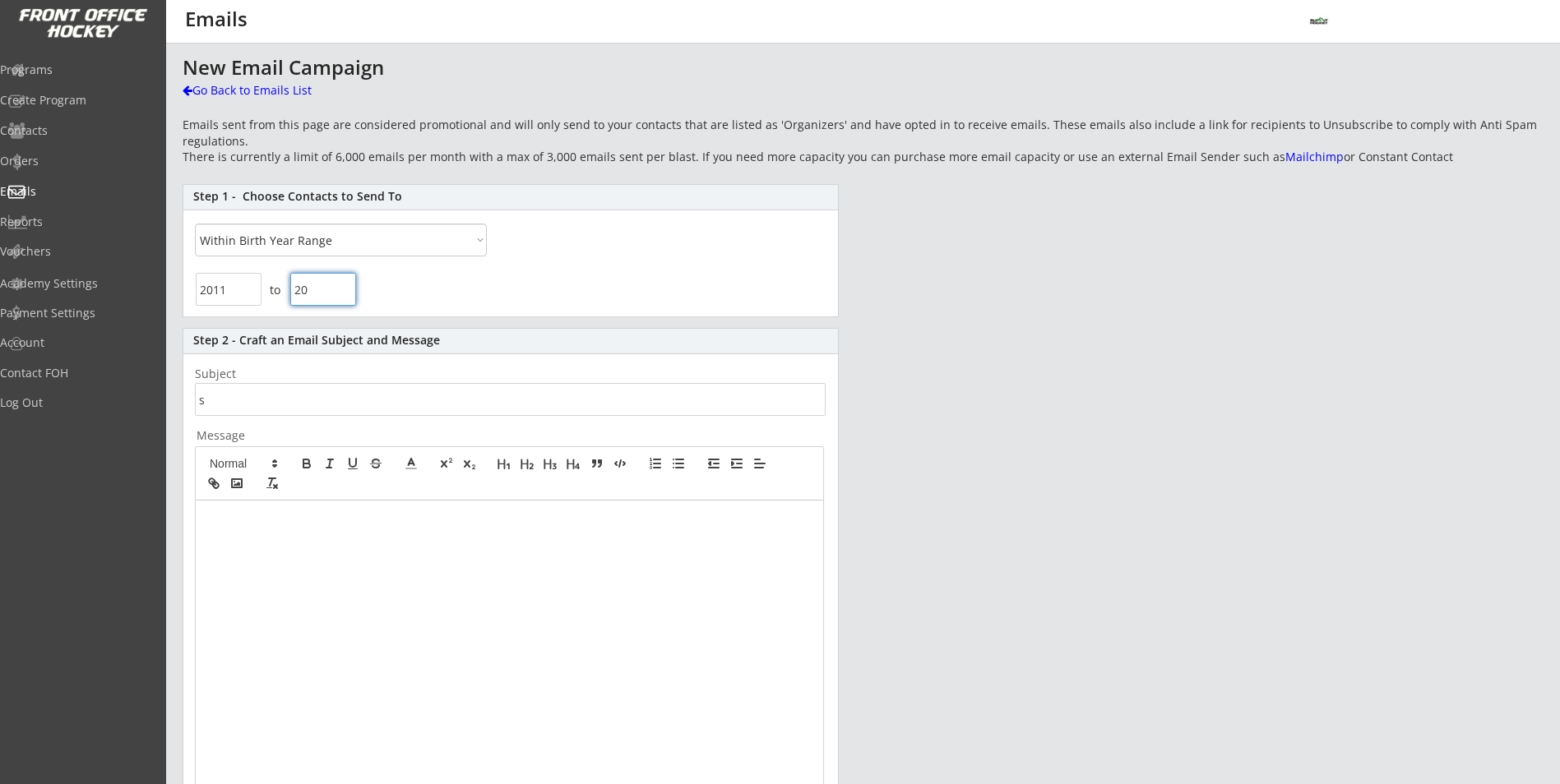
type input "2"
drag, startPoint x: 241, startPoint y: 295, endPoint x: 266, endPoint y: 279, distance: 29.7
click at [253, 282] on input "input" at bounding box center [228, 289] width 66 height 33
type input "2"
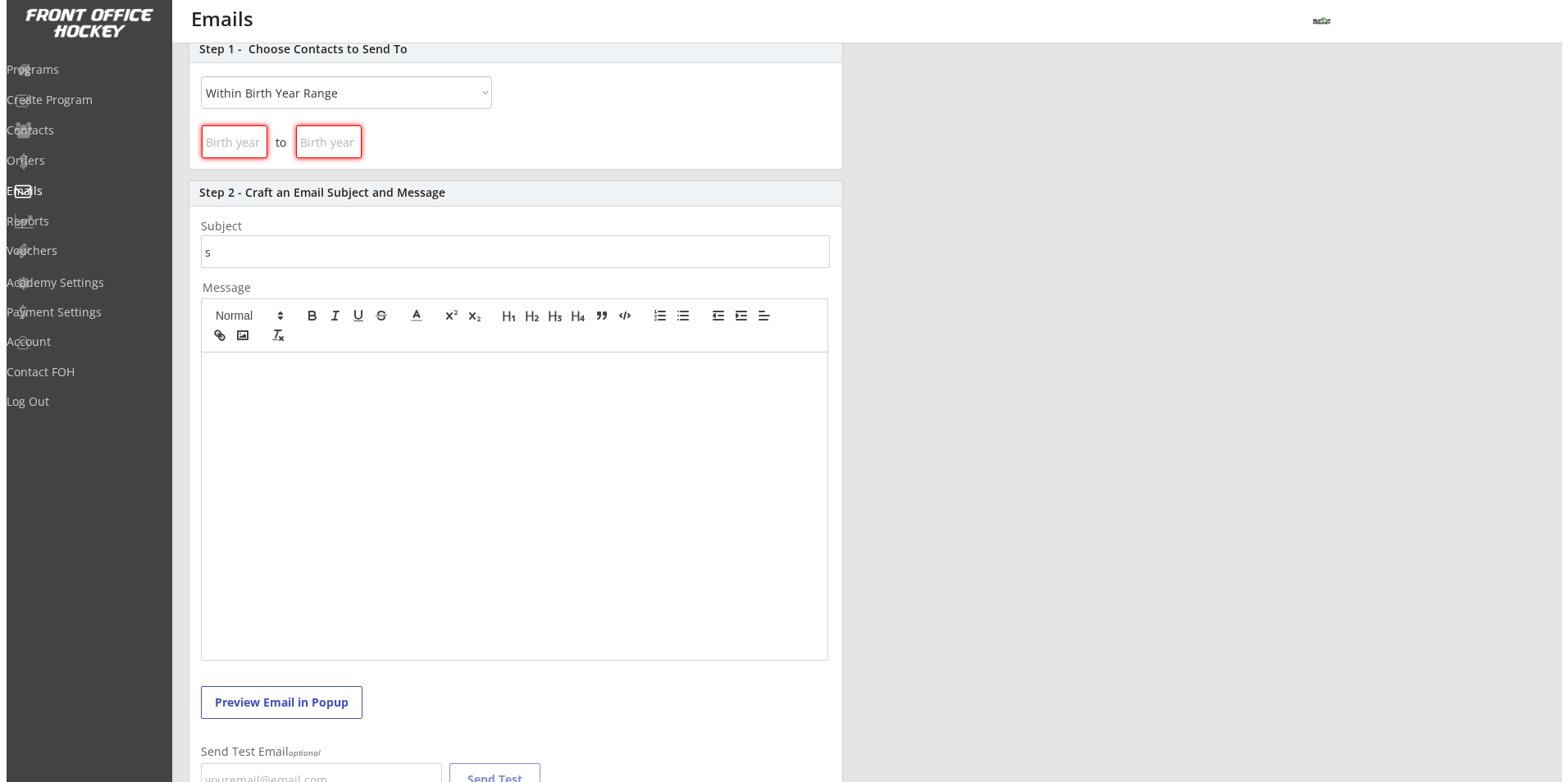
scroll to position [109, 0]
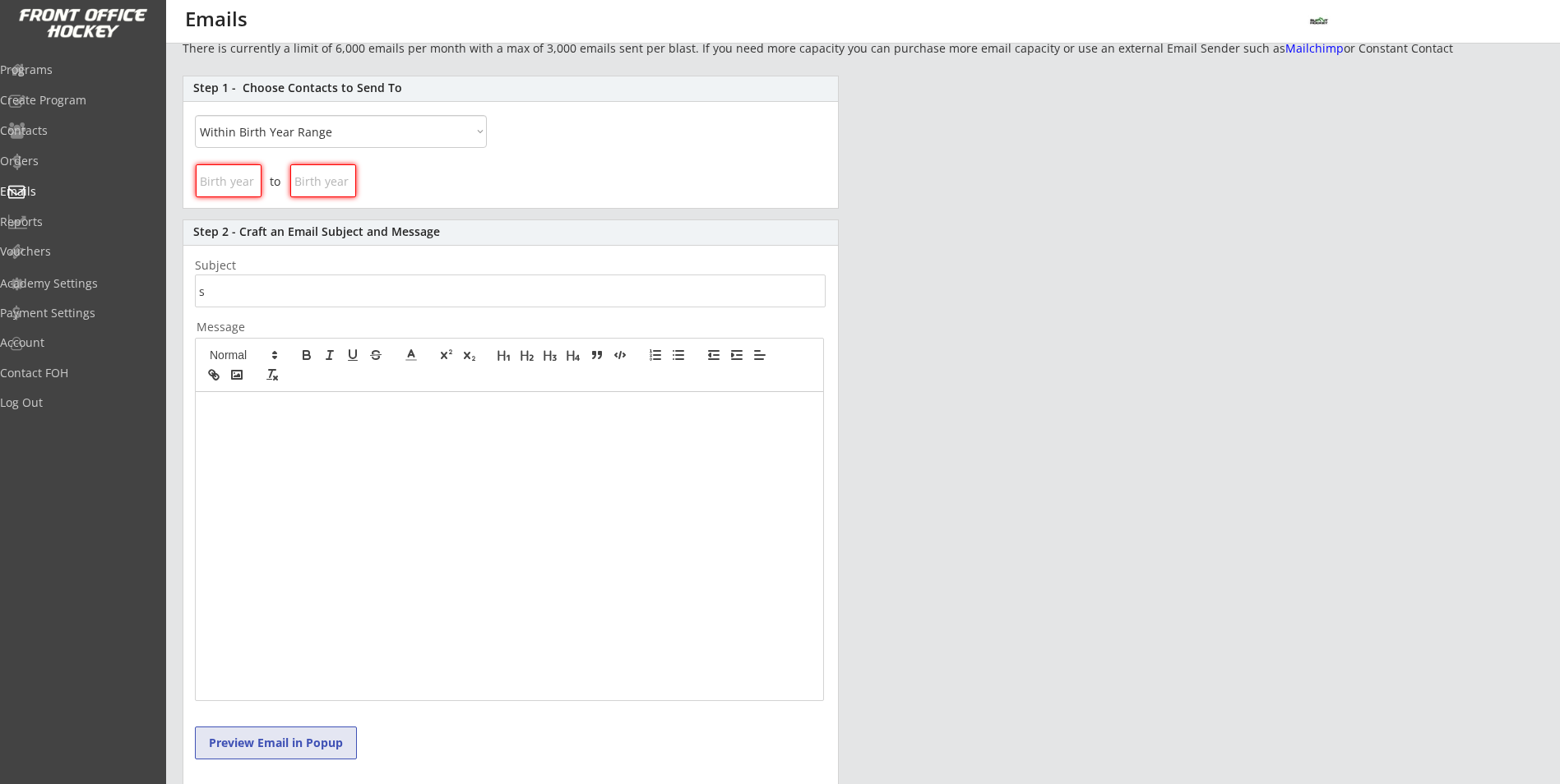
click at [290, 739] on button "Preview Email in Popup" at bounding box center [276, 743] width 162 height 33
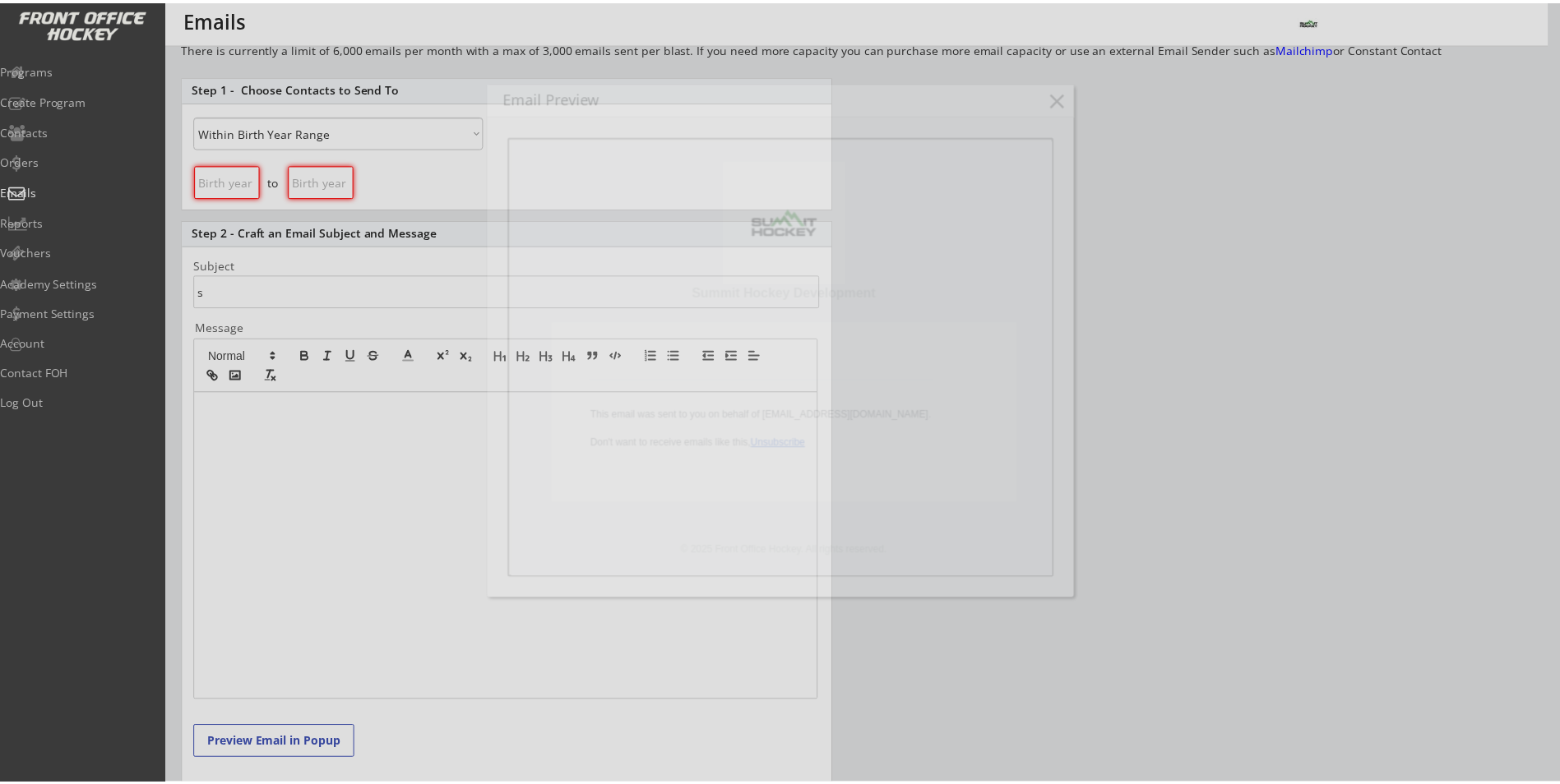
scroll to position [0, 0]
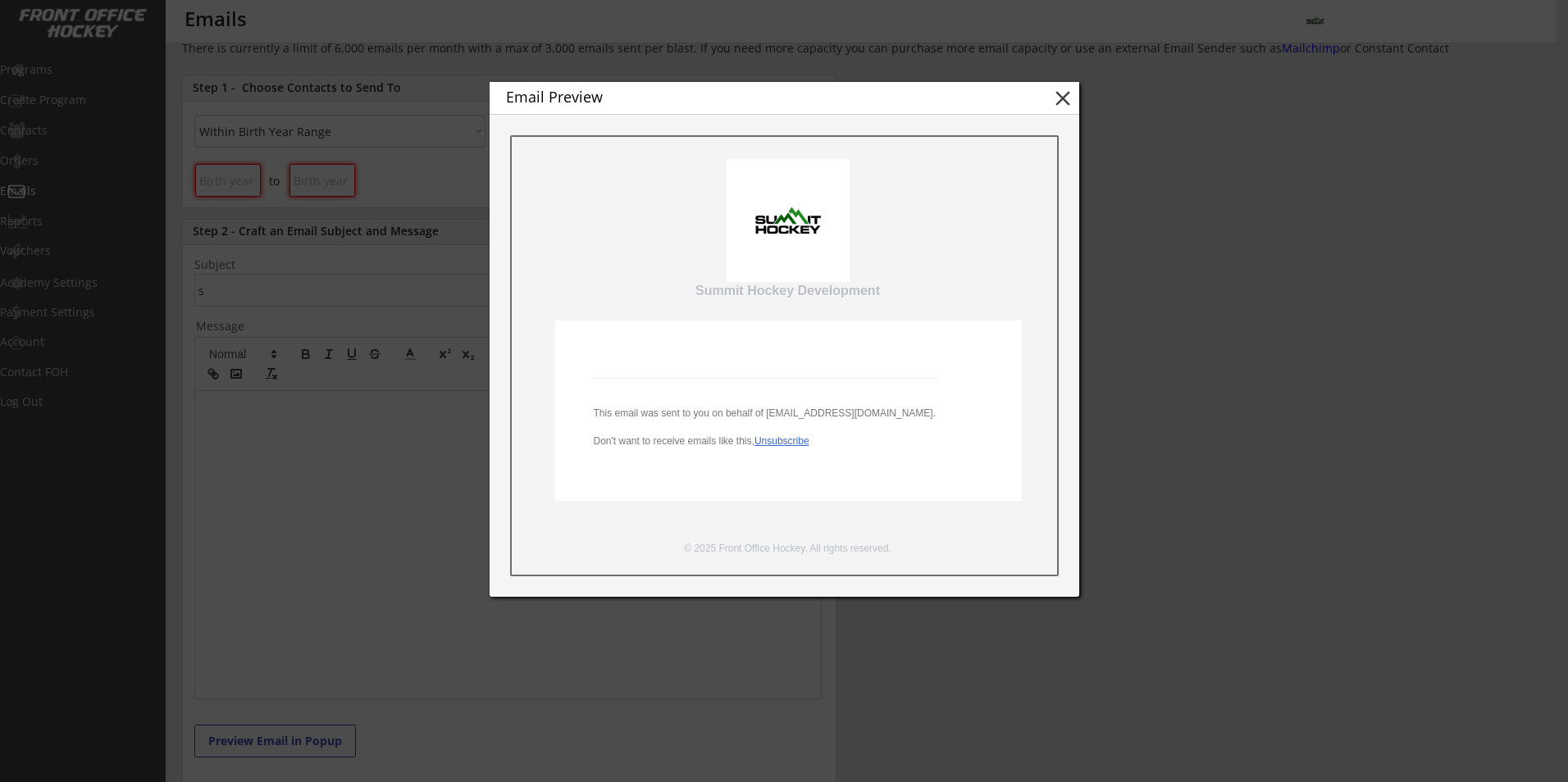
click at [1370, 262] on div at bounding box center [784, 391] width 1568 height 782
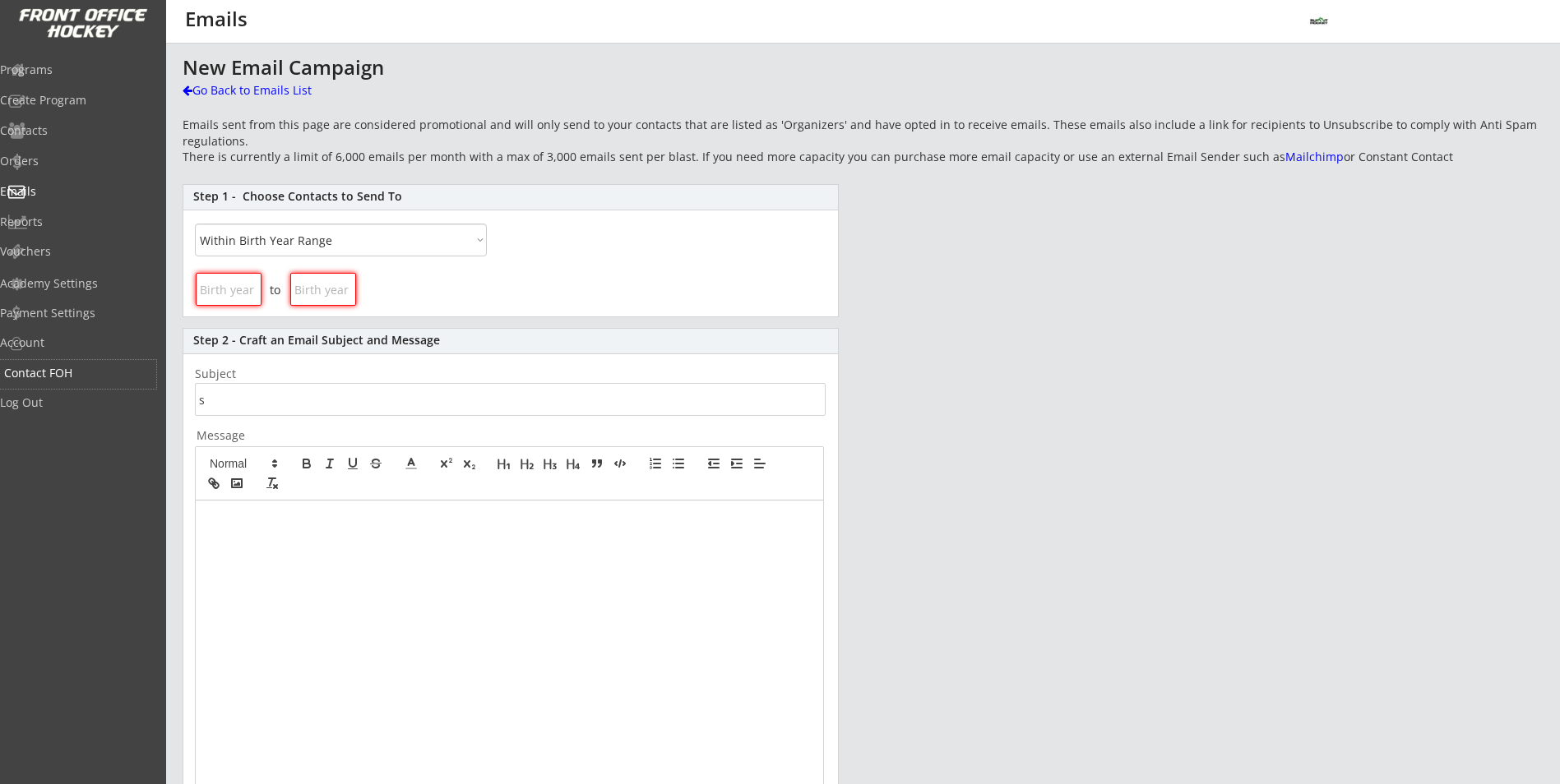
click at [65, 373] on div "Contact FOH" at bounding box center [77, 373] width 148 height 12
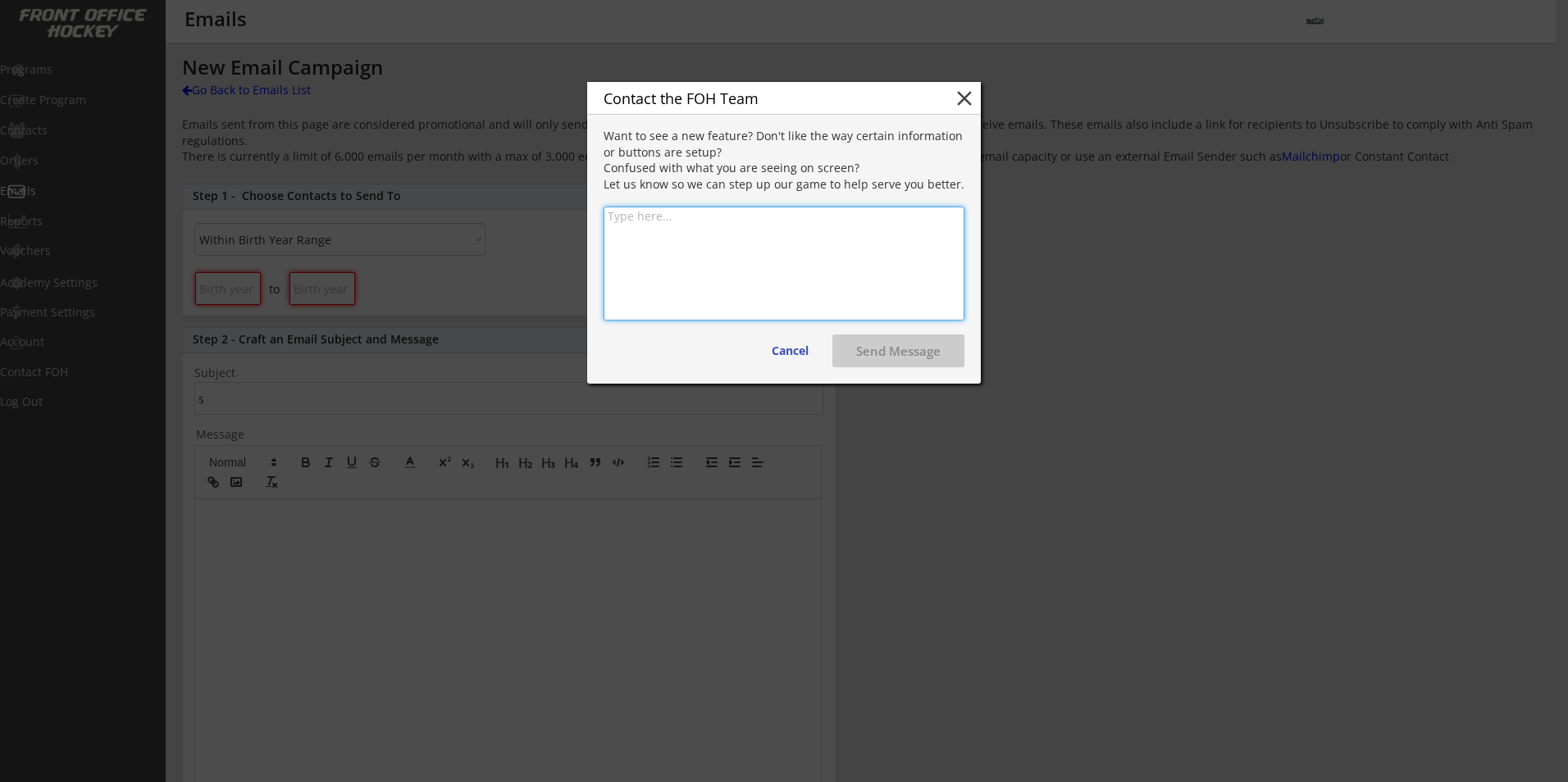
click at [963, 98] on button "close" at bounding box center [964, 98] width 24 height 24
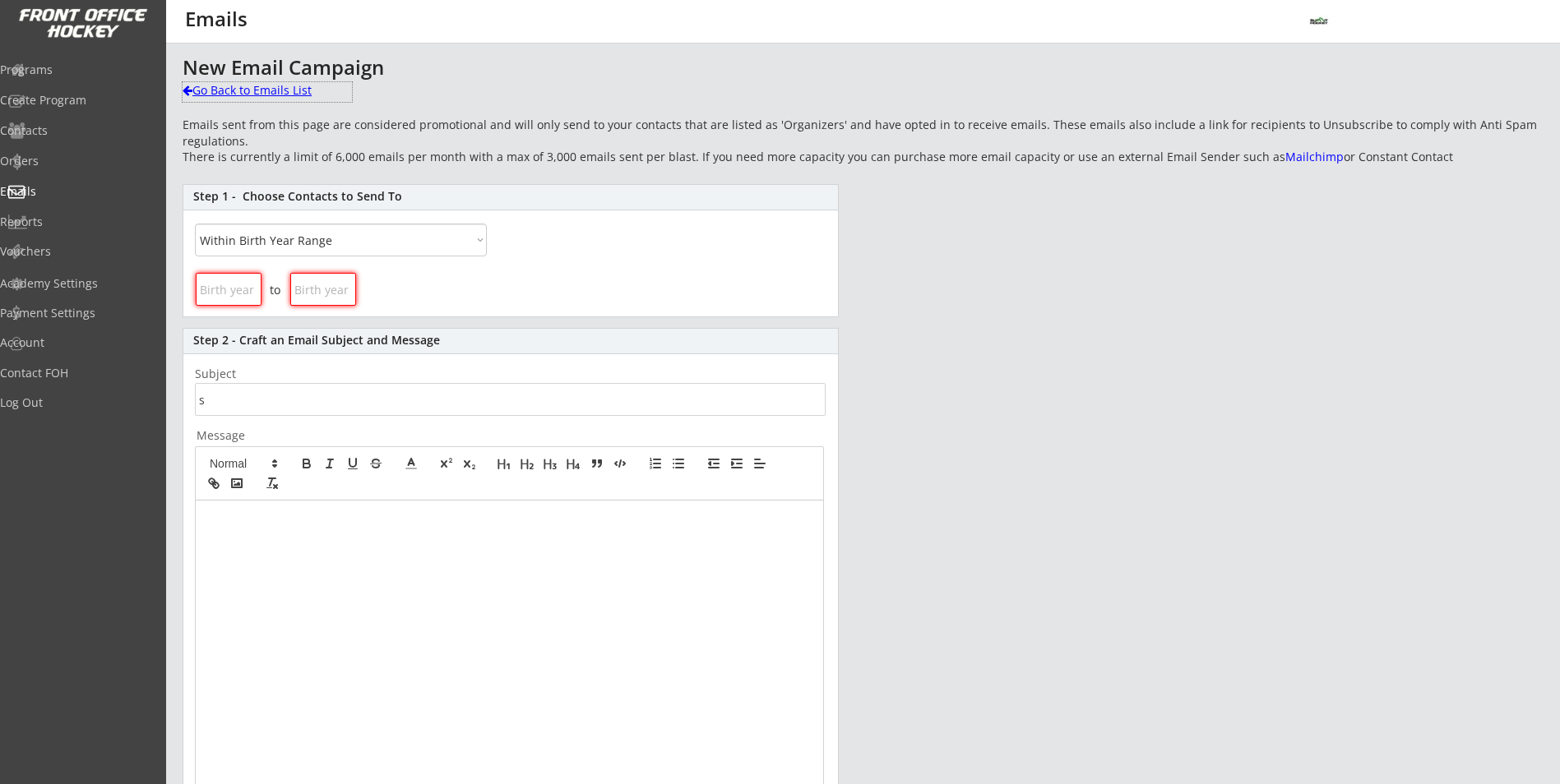
click at [273, 93] on div "Go Back to Emails List" at bounding box center [267, 90] width 170 height 17
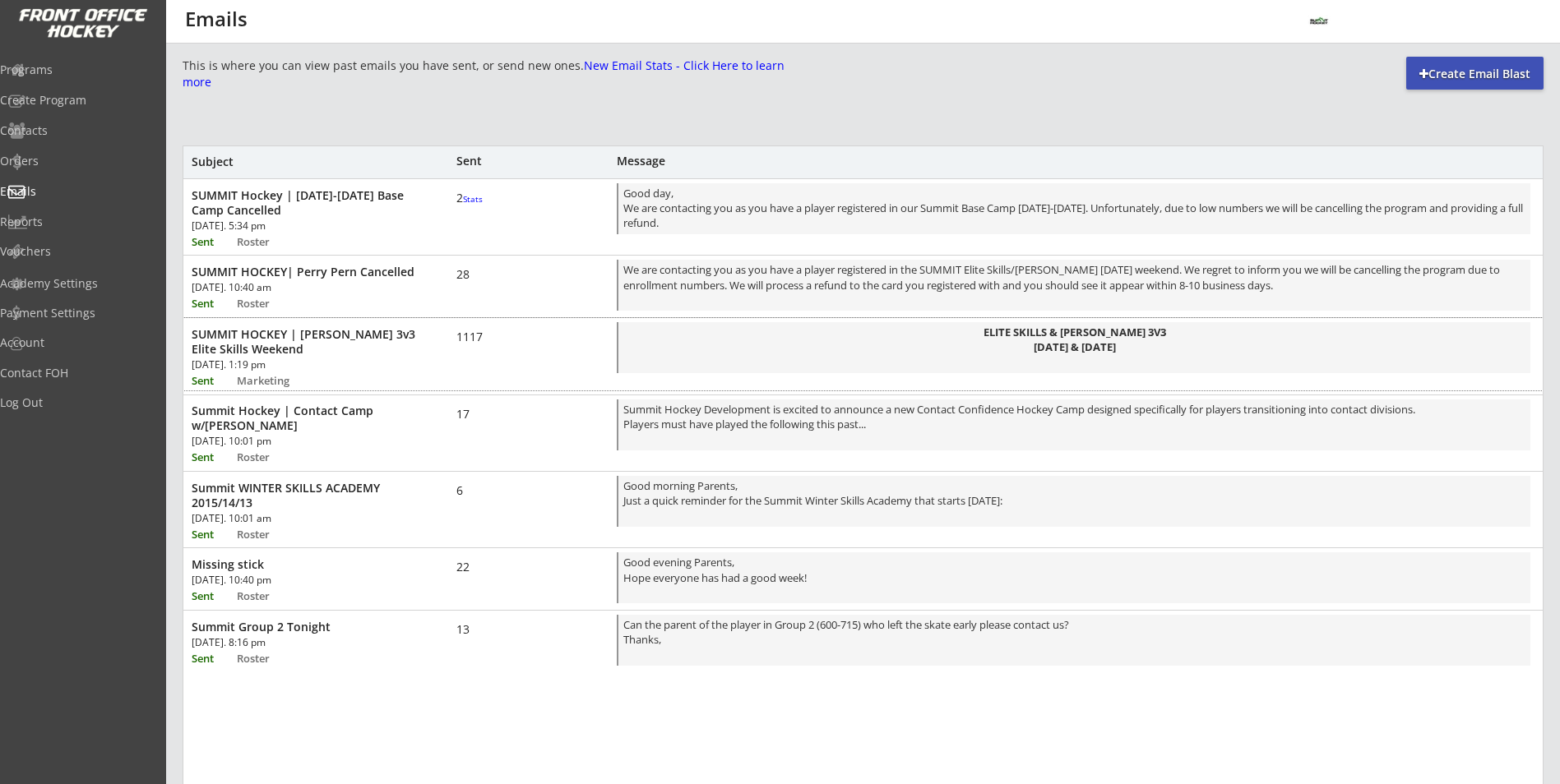
click at [288, 360] on div "[DATE]. 1:19 pm" at bounding box center [284, 365] width 186 height 10
drag, startPoint x: 288, startPoint y: 359, endPoint x: 258, endPoint y: 347, distance: 32.3
click at [258, 347] on div "SUMMIT HOCKEY | [PERSON_NAME] 3v3 Elite Skills Weekend" at bounding box center [303, 342] width 225 height 29
click at [1033, 348] on strong "[DATE] & [DATE]" at bounding box center [1075, 346] width 82 height 15
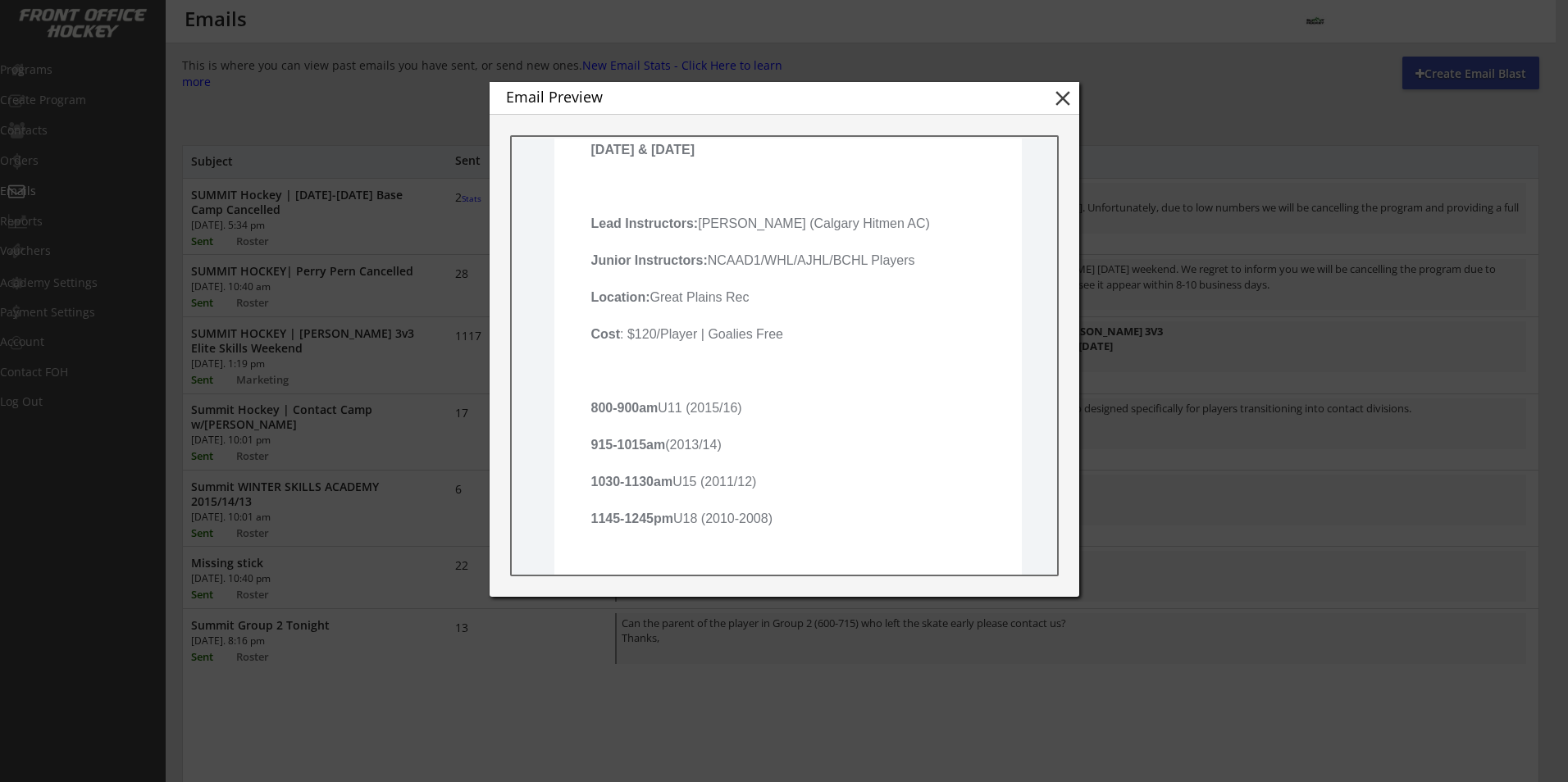
scroll to position [327, 0]
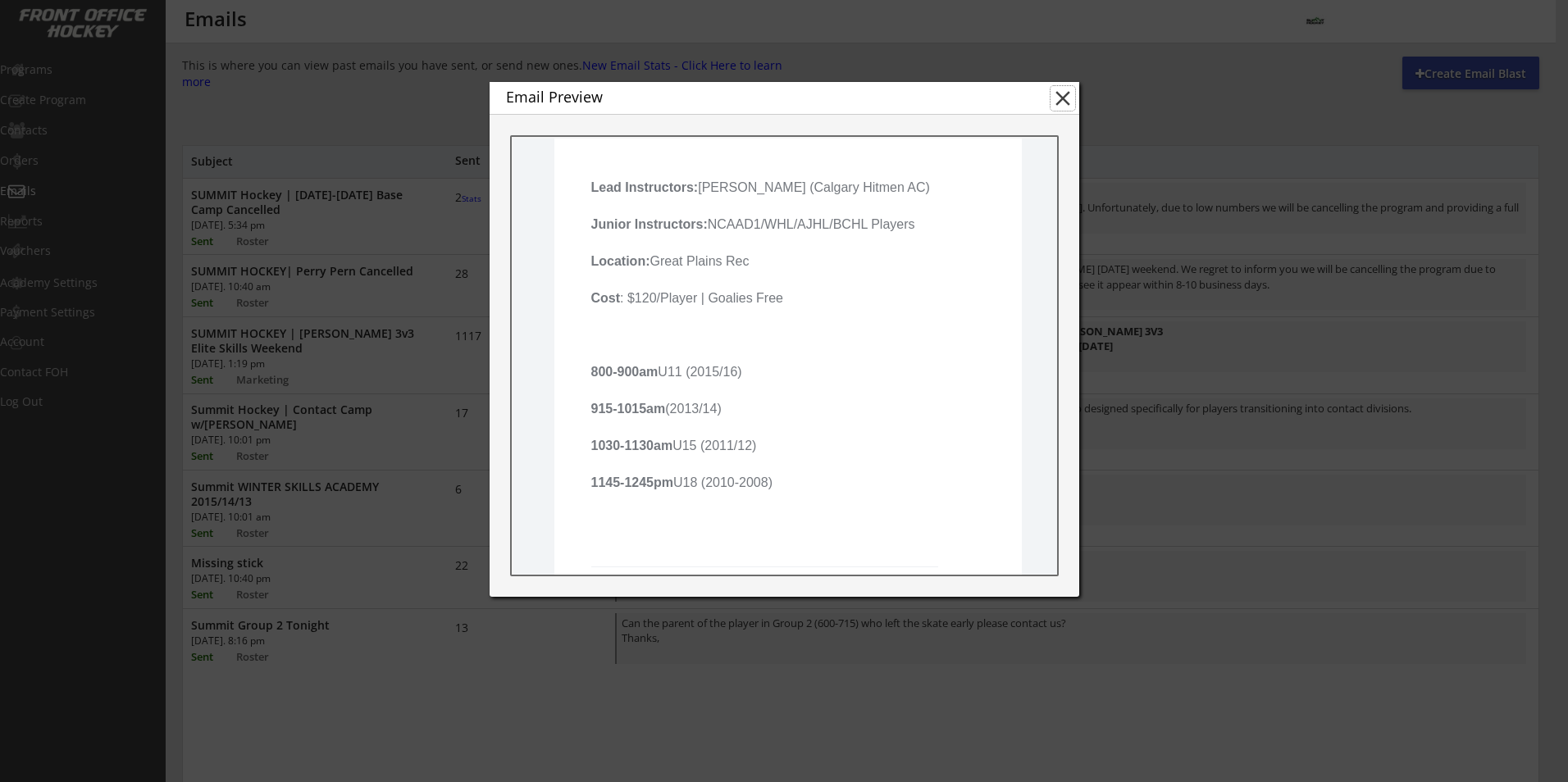
drag, startPoint x: 1063, startPoint y: 105, endPoint x: 1276, endPoint y: 575, distance: 516.0
click at [1276, 575] on body "This is where you can view past emails you have sent, or send new ones. New Ema…" at bounding box center [784, 391] width 1568 height 782
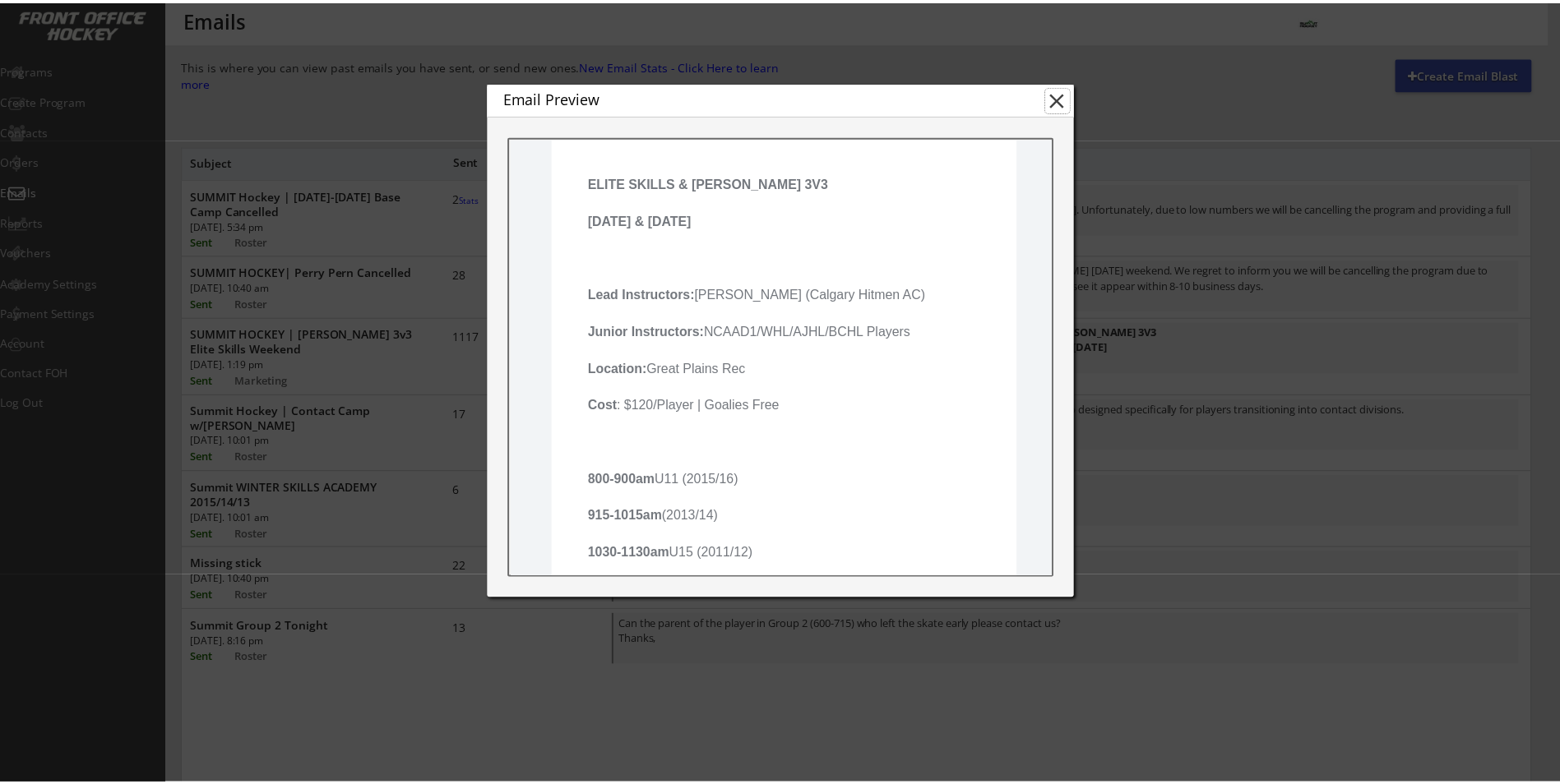
scroll to position [247, 0]
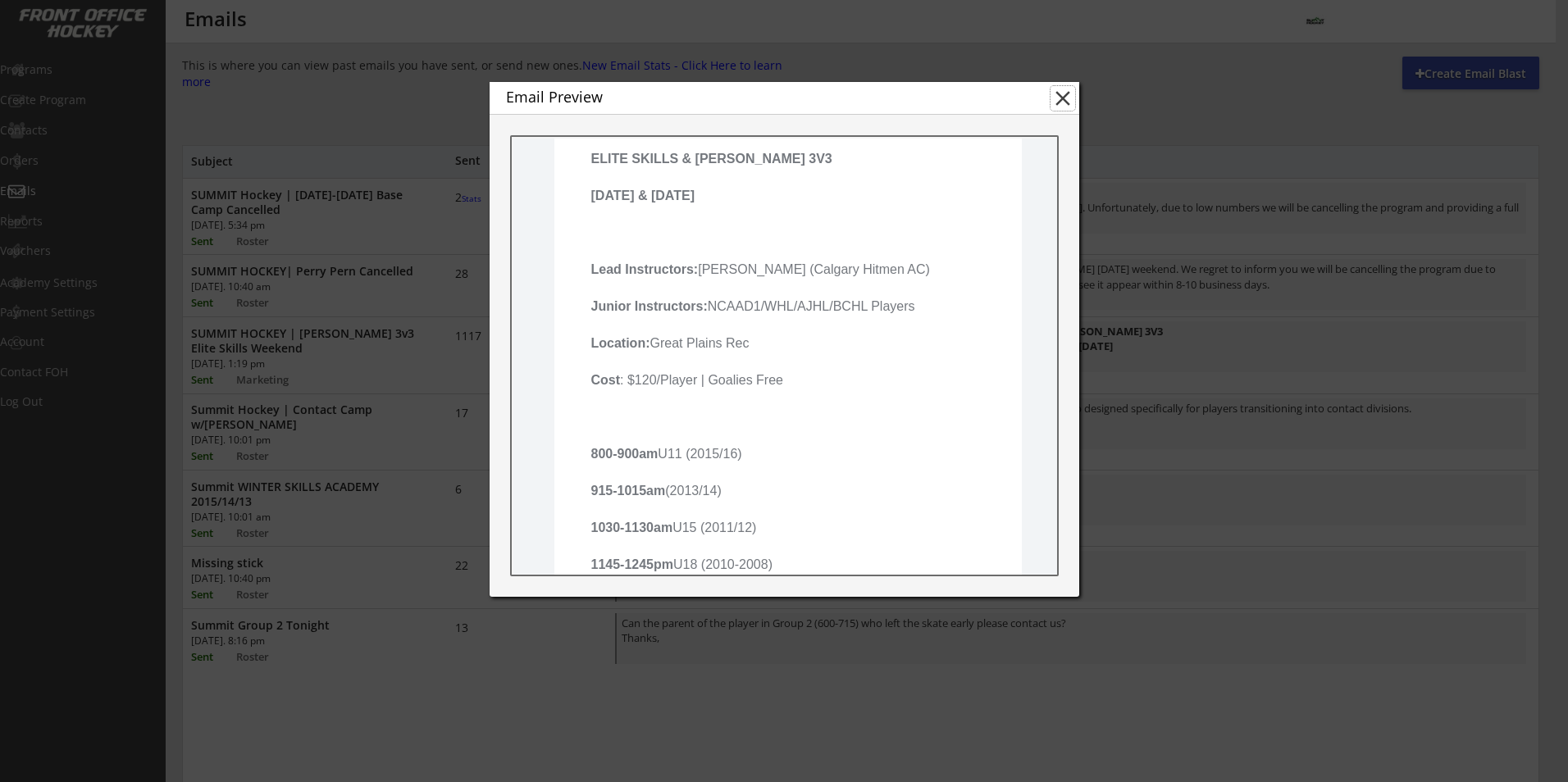
click at [1067, 97] on button "close" at bounding box center [1062, 98] width 24 height 24
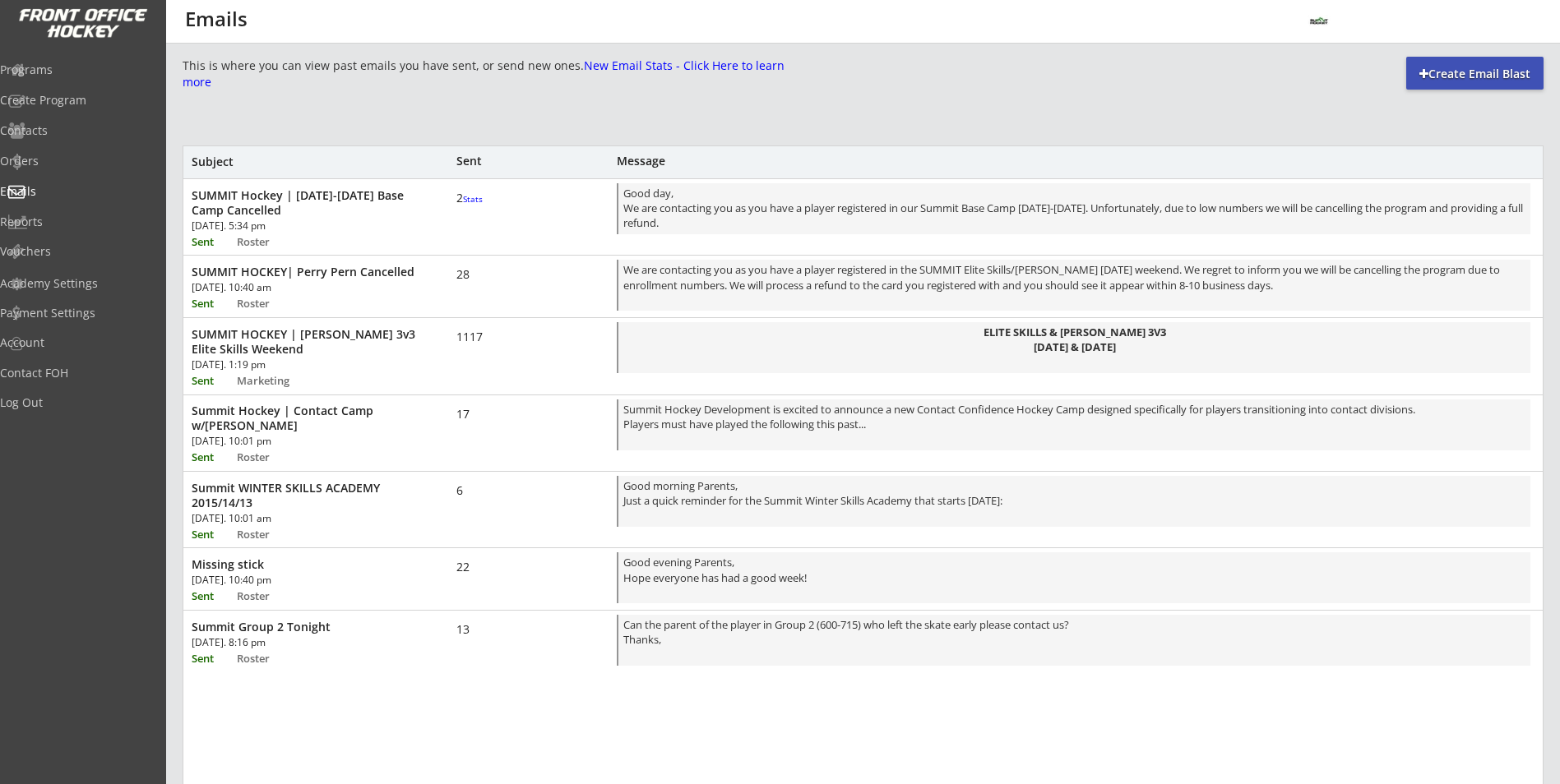
scroll to position [0, 0]
click at [1433, 63] on div "Create Email Blast" at bounding box center [1475, 74] width 137 height 33
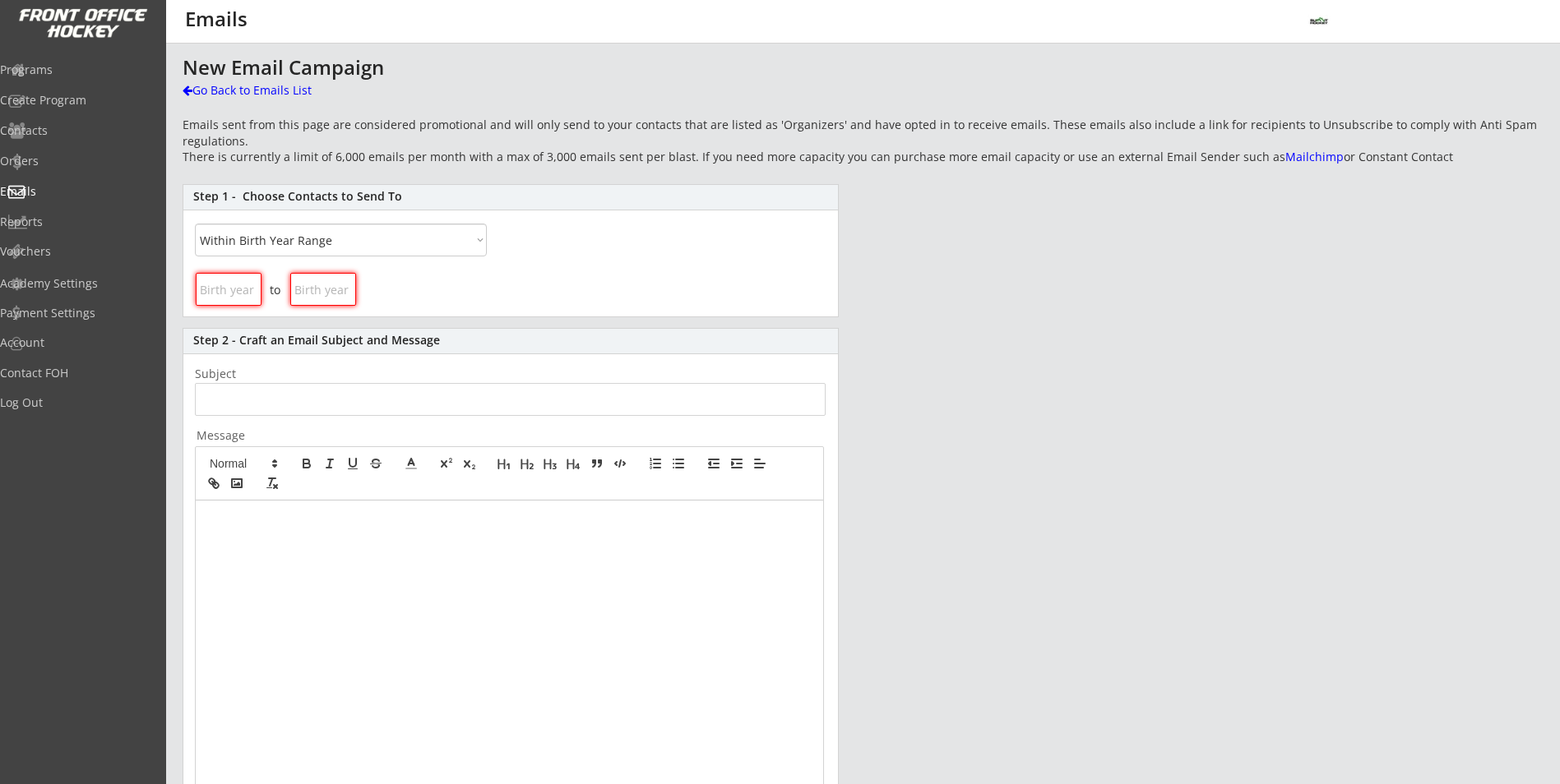
click at [207, 522] on div at bounding box center [510, 655] width 628 height 308
